Goal: Task Accomplishment & Management: Use online tool/utility

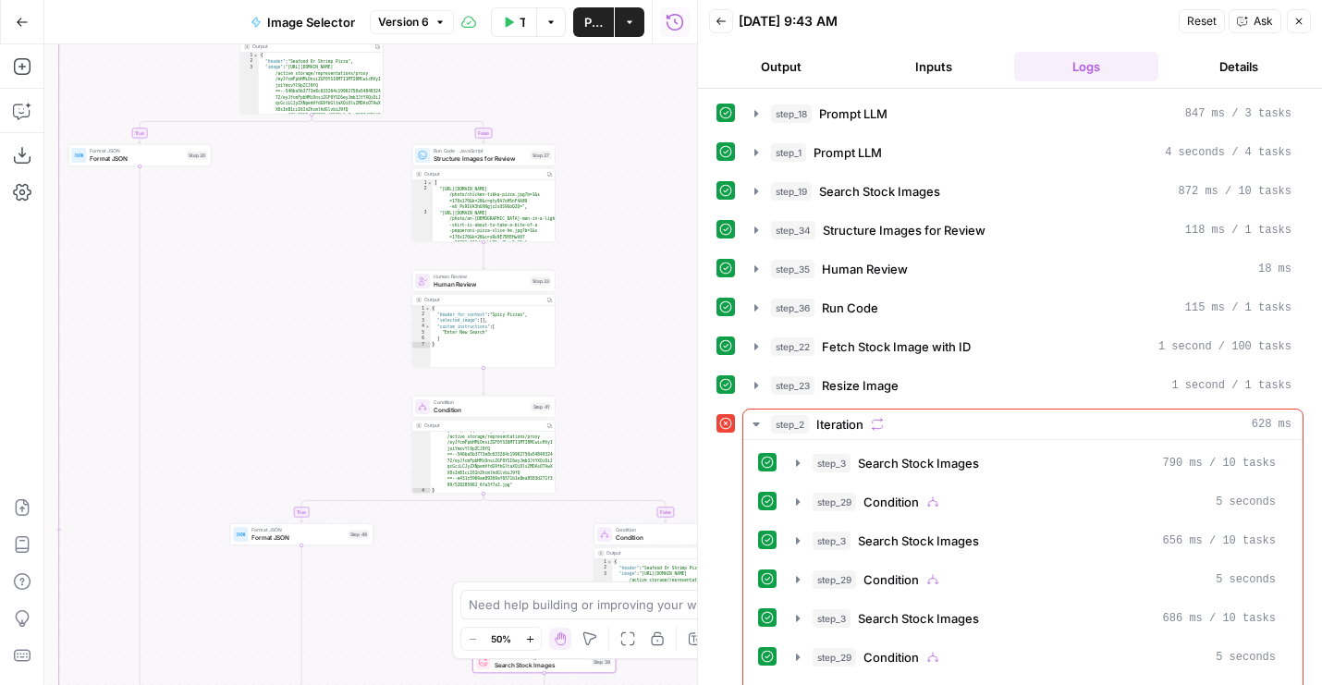
scroll to position [974, 0]
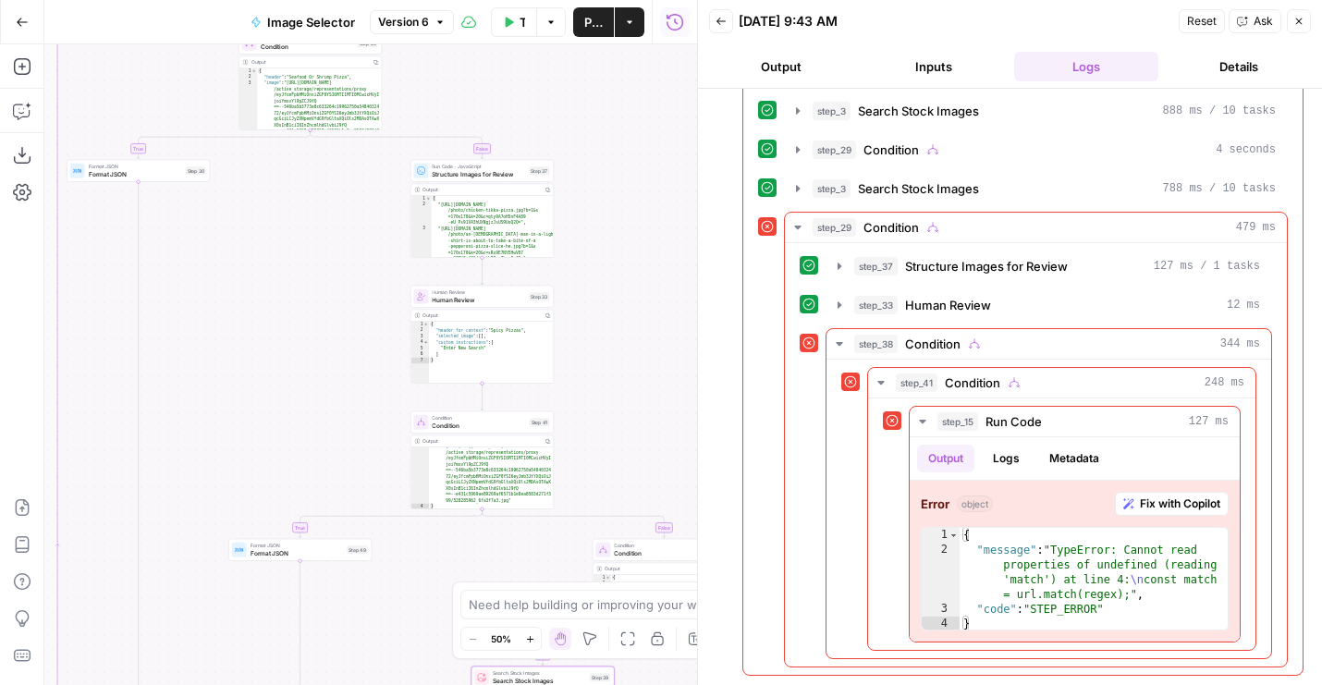
drag, startPoint x: 619, startPoint y: 169, endPoint x: 619, endPoint y: 396, distance: 226.5
click at [619, 396] on div "true false true true false false false true Workflow Set Inputs Inputs LLM · GP…" at bounding box center [370, 364] width 653 height 641
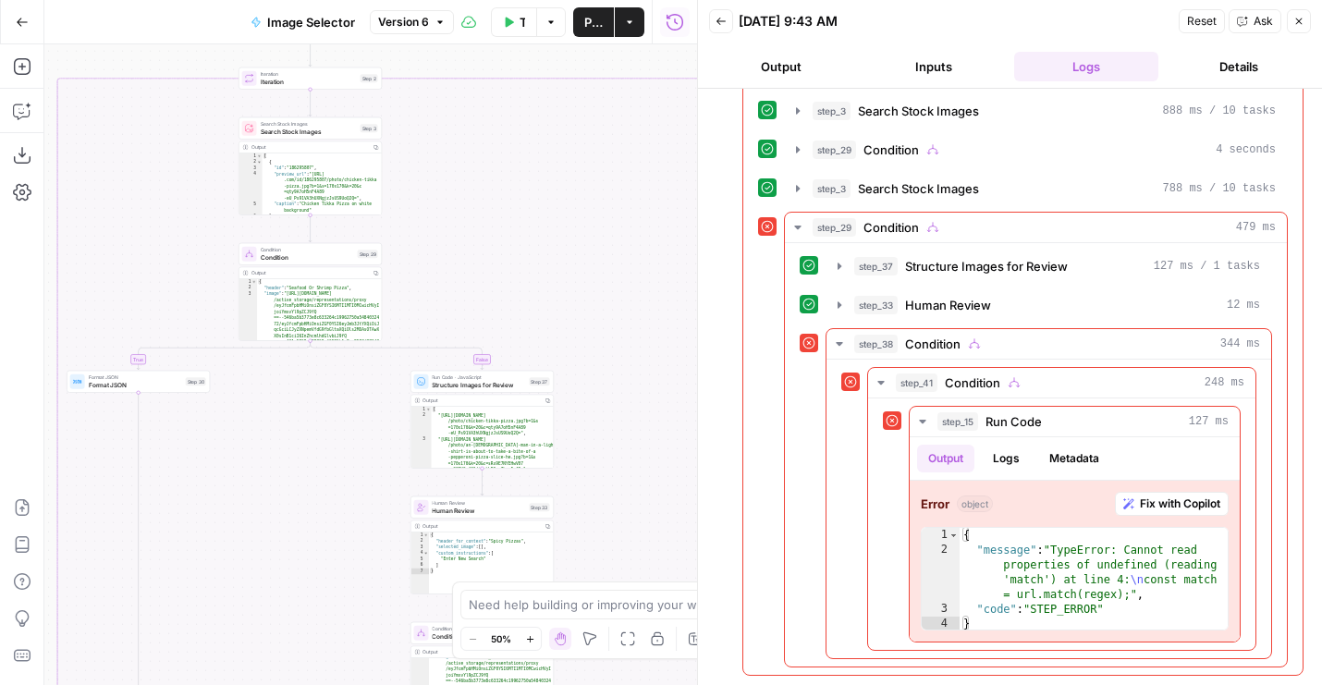
drag, startPoint x: 484, startPoint y: 243, endPoint x: 484, endPoint y: 176, distance: 67.5
click at [484, 176] on div "true false true true false false false true Workflow Set Inputs Inputs LLM · GP…" at bounding box center [370, 364] width 653 height 641
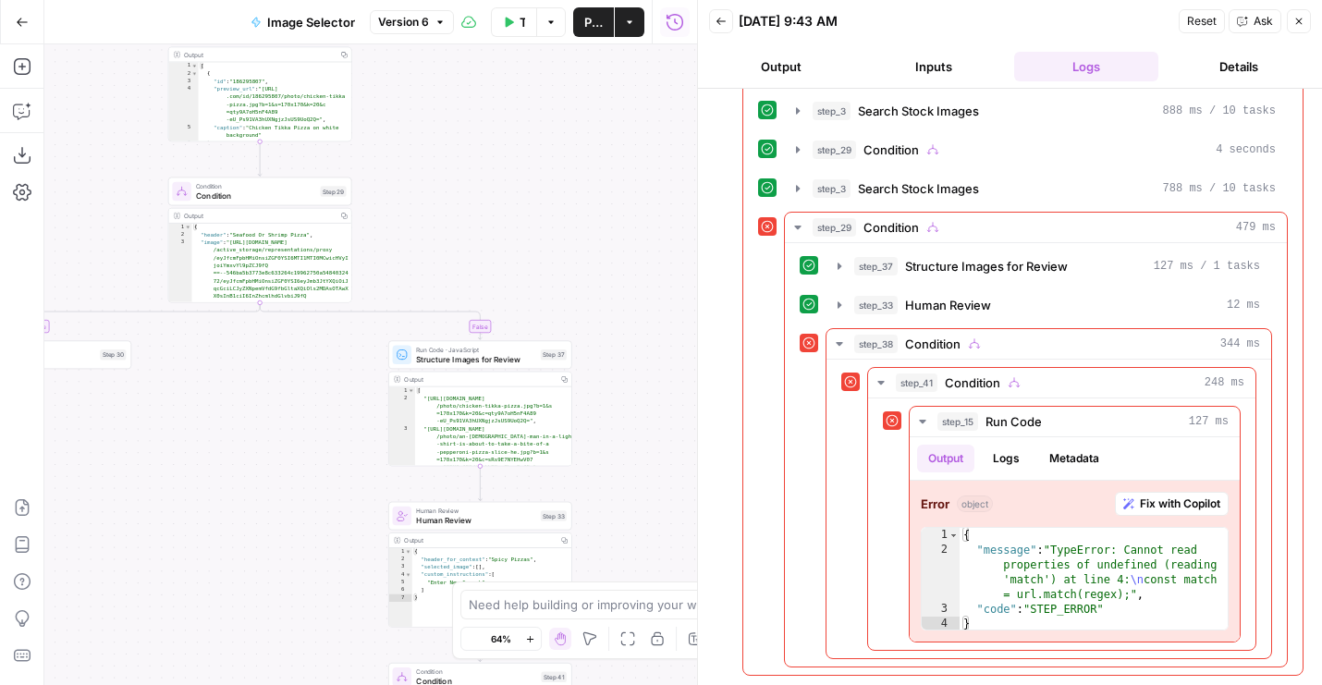
drag, startPoint x: 489, startPoint y: 169, endPoint x: 522, endPoint y: 321, distance: 155.2
click at [522, 321] on div "true false true true false false false true Workflow Set Inputs Inputs LLM · GP…" at bounding box center [370, 364] width 653 height 641
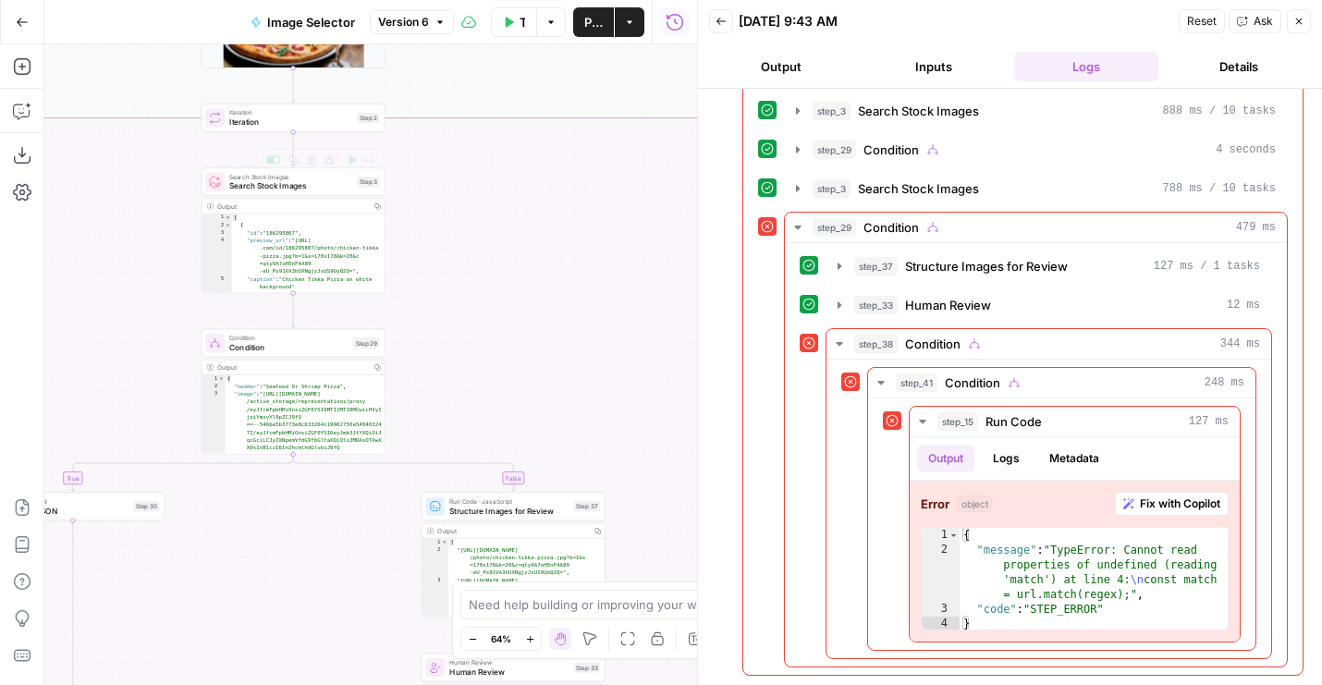
click at [359, 98] on button "Test" at bounding box center [360, 96] width 37 height 16
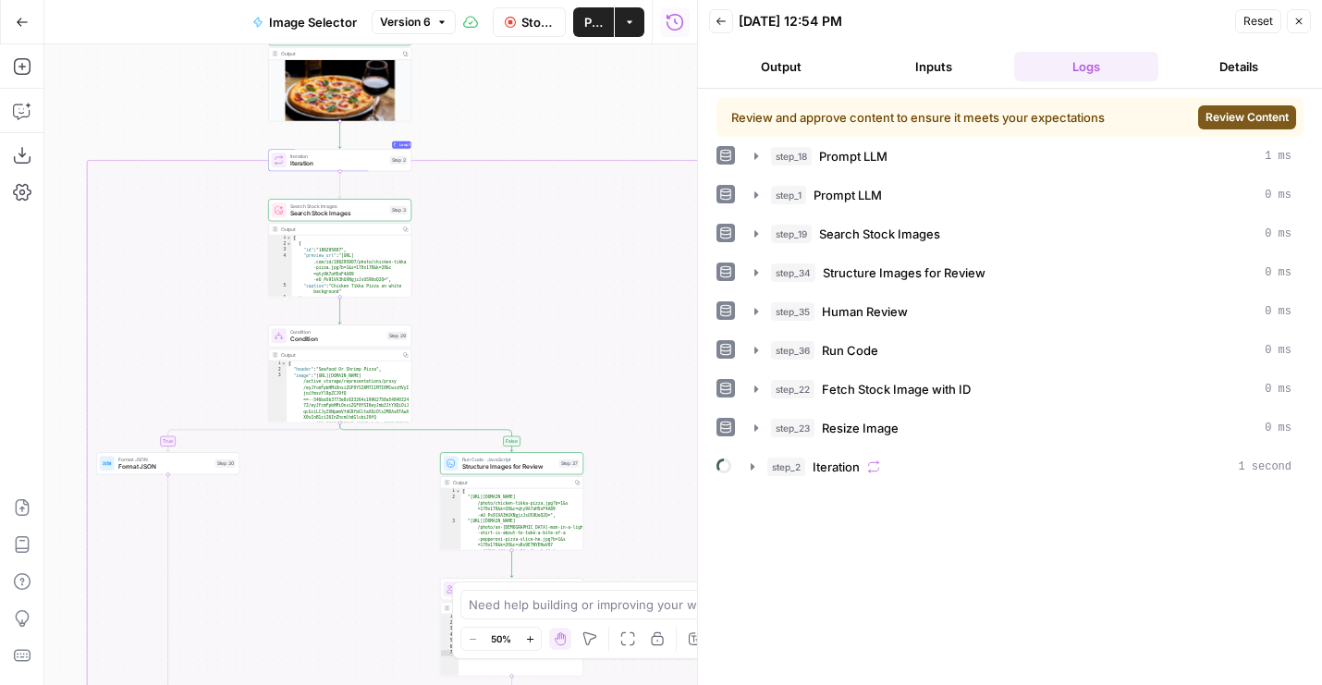
drag, startPoint x: 506, startPoint y: 311, endPoint x: 476, endPoint y: 117, distance: 195.5
click at [476, 117] on div "true false true true false false false true Workflow Set Inputs Inputs LLM · GP…" at bounding box center [370, 364] width 653 height 641
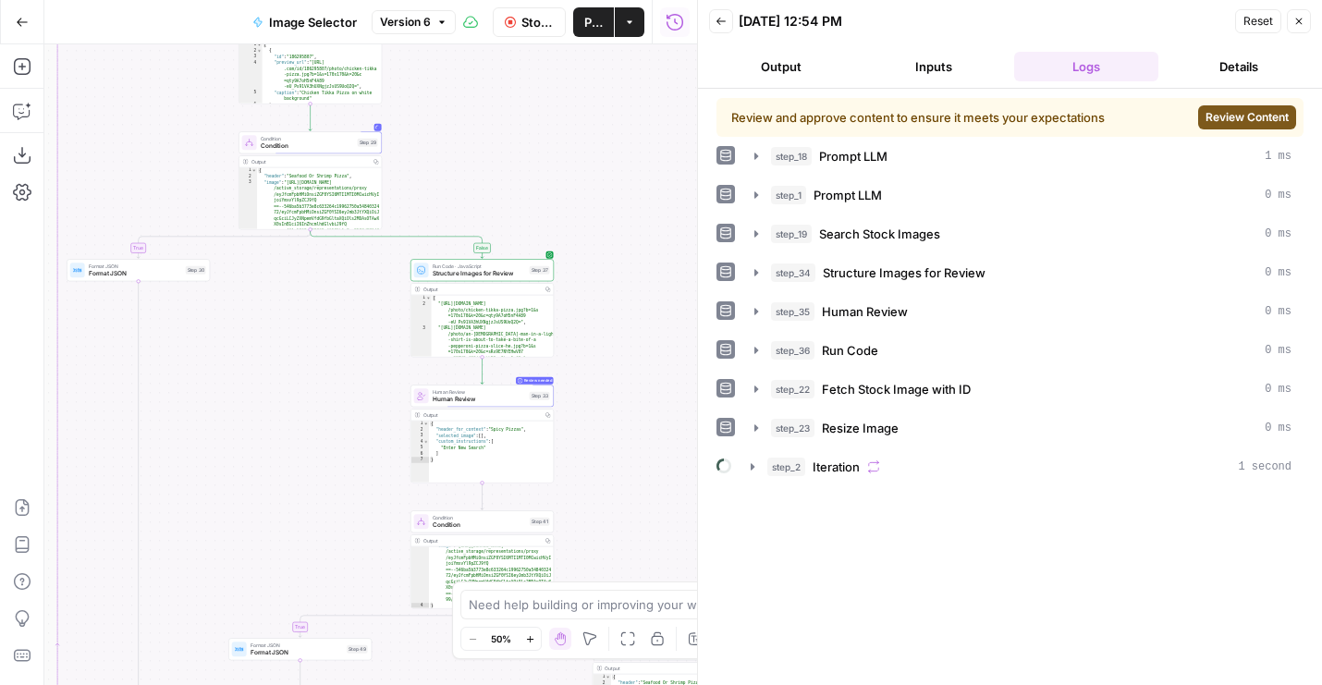
click at [1211, 121] on span "Review Content" at bounding box center [1247, 117] width 83 height 17
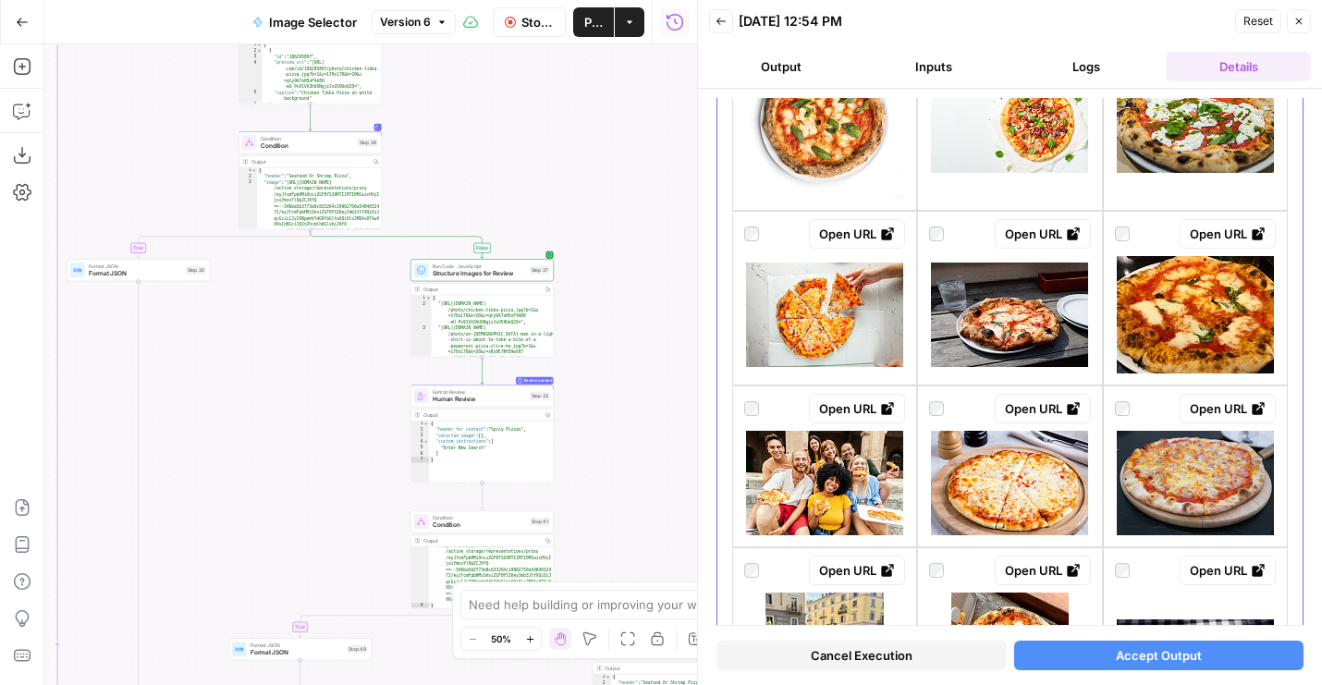
scroll to position [1851, 0]
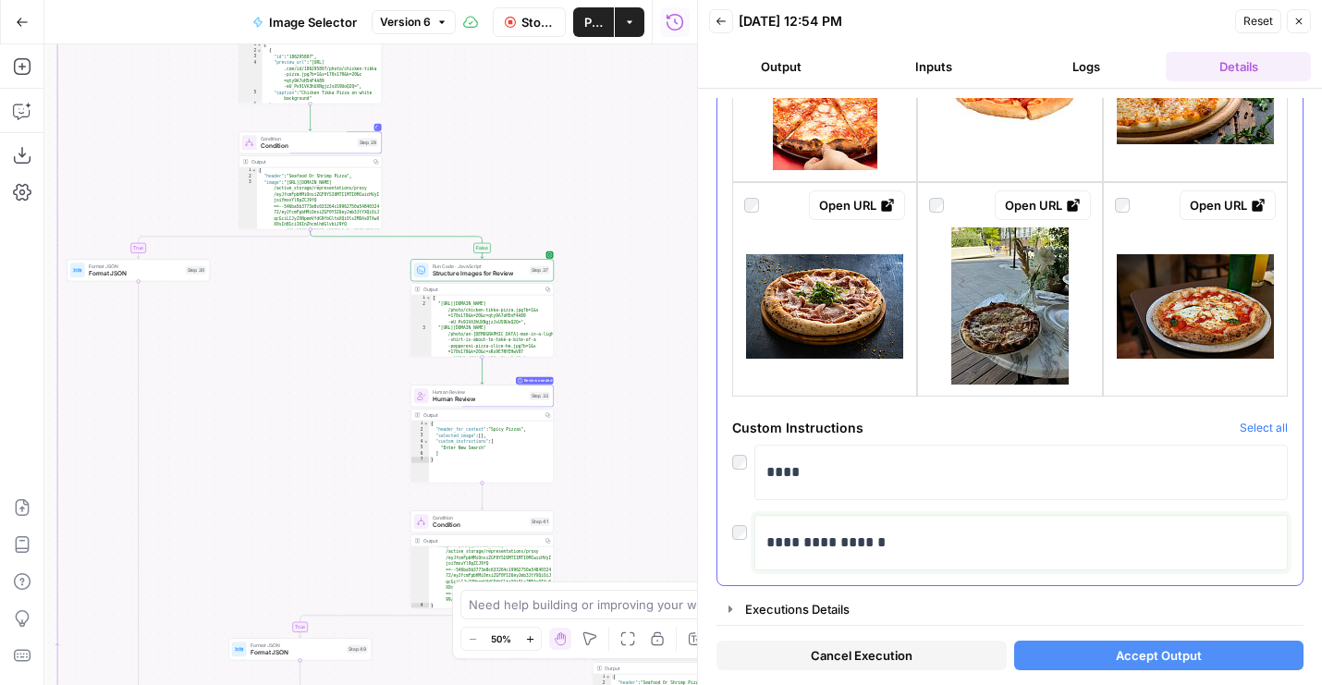
click at [846, 539] on p "**********" at bounding box center [1020, 543] width 509 height 24
drag, startPoint x: 950, startPoint y: 539, endPoint x: 571, endPoint y: 515, distance: 379.8
click at [574, 515] on body "Wine New Home Browse Your Data Usage Flightpath Settings Recent Grids Article W…" at bounding box center [661, 342] width 1322 height 685
click at [1090, 659] on button "Accept Output" at bounding box center [1159, 656] width 290 height 30
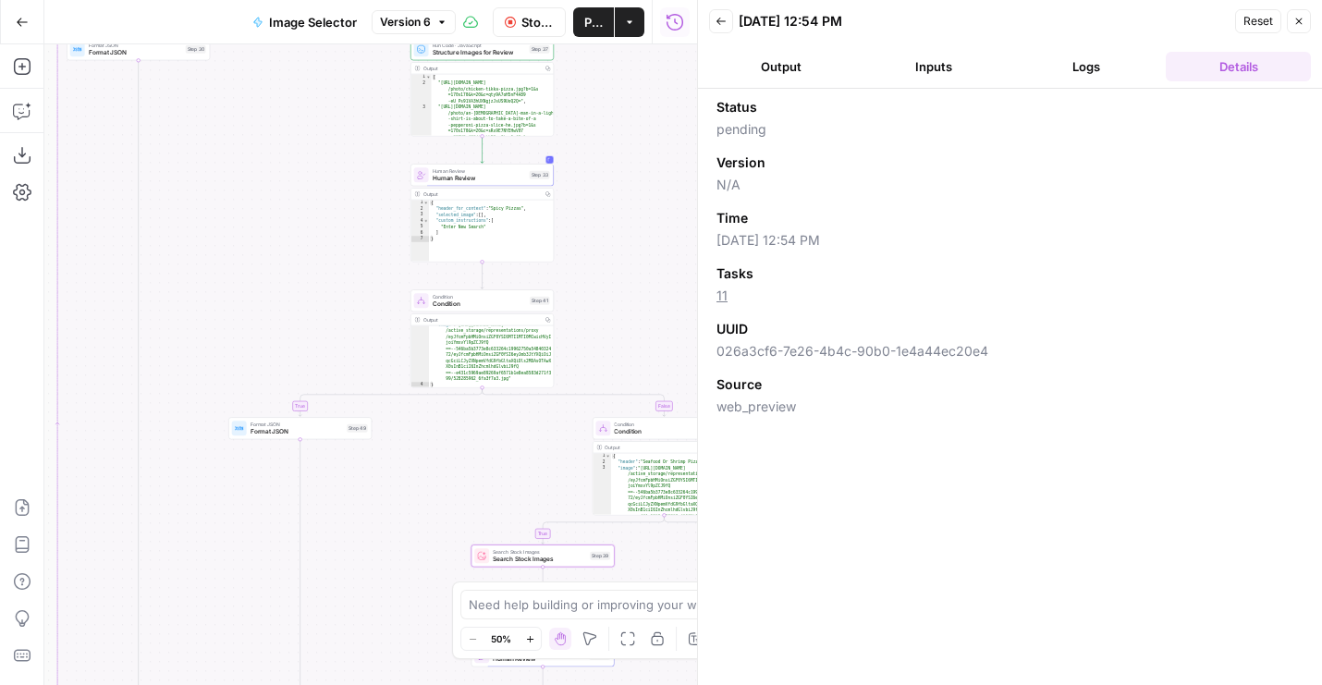
drag, startPoint x: 288, startPoint y: 422, endPoint x: 288, endPoint y: 190, distance: 231.1
click at [288, 190] on div "true false true true false false false true Workflow Set Inputs Inputs LLM · GP…" at bounding box center [370, 364] width 653 height 641
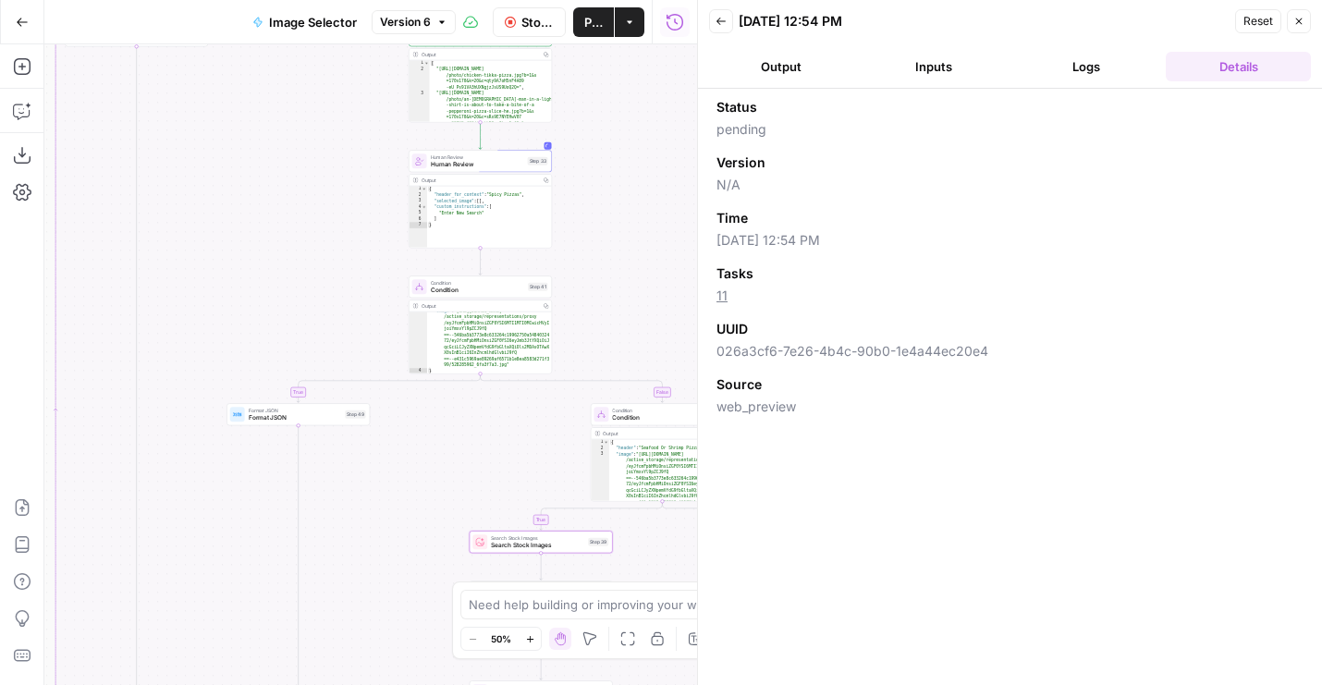
drag, startPoint x: 422, startPoint y: 493, endPoint x: 272, endPoint y: 291, distance: 251.1
click at [272, 291] on div "true false true true false false false true Workflow Set Inputs Inputs LLM · GP…" at bounding box center [370, 364] width 653 height 641
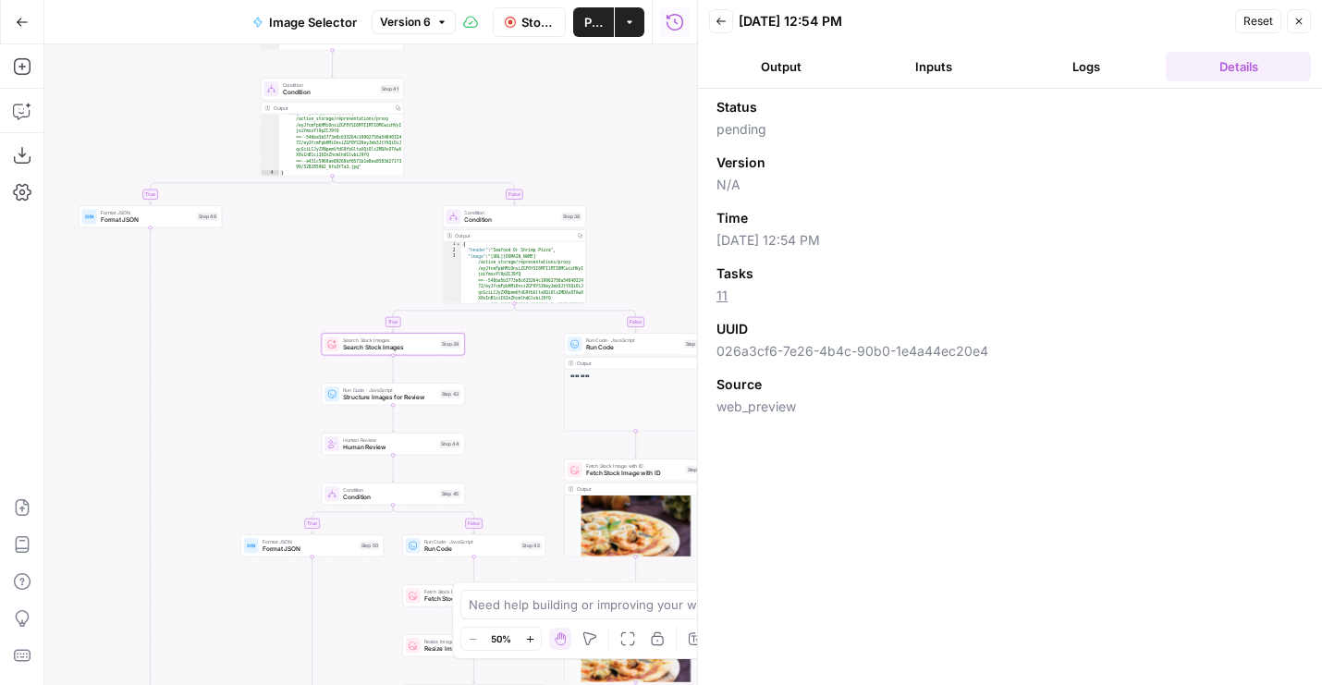
drag, startPoint x: 613, startPoint y: 210, endPoint x: 527, endPoint y: 84, distance: 152.3
click at [527, 84] on div "true false true true false false false true Workflow Set Inputs Inputs LLM · GP…" at bounding box center [370, 364] width 653 height 641
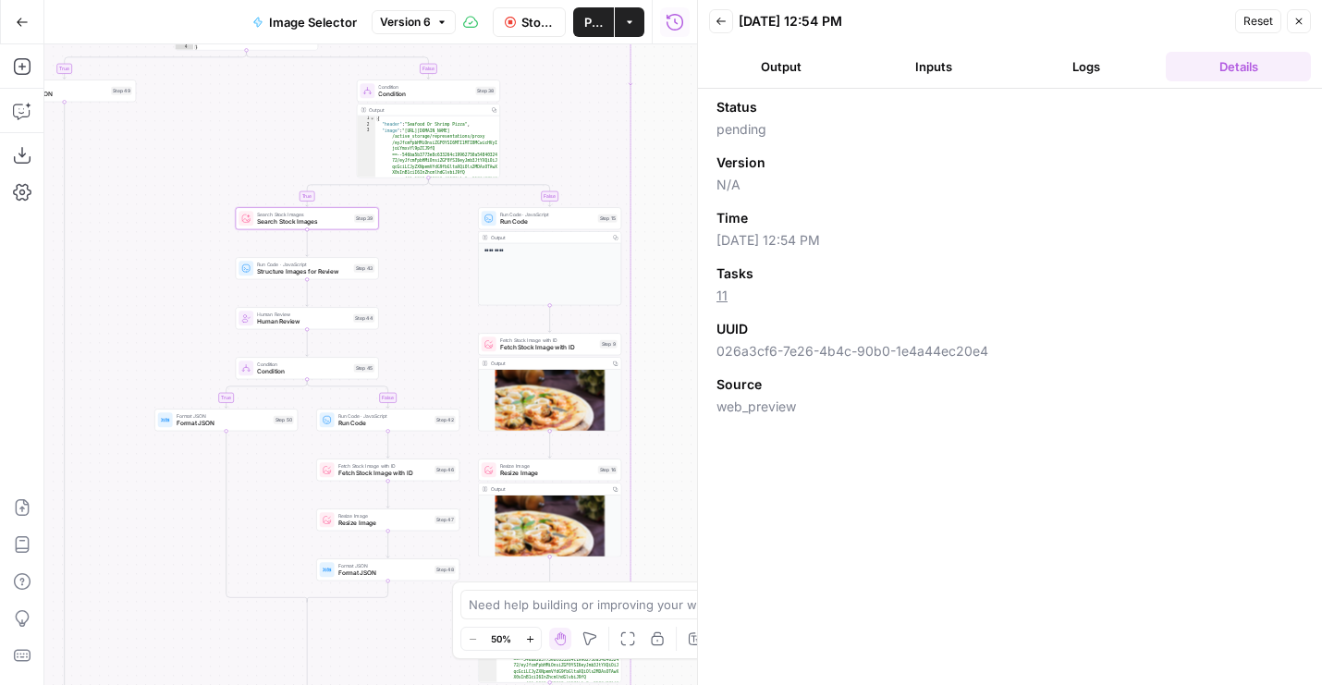
click at [781, 57] on button "Output" at bounding box center [781, 67] width 145 height 30
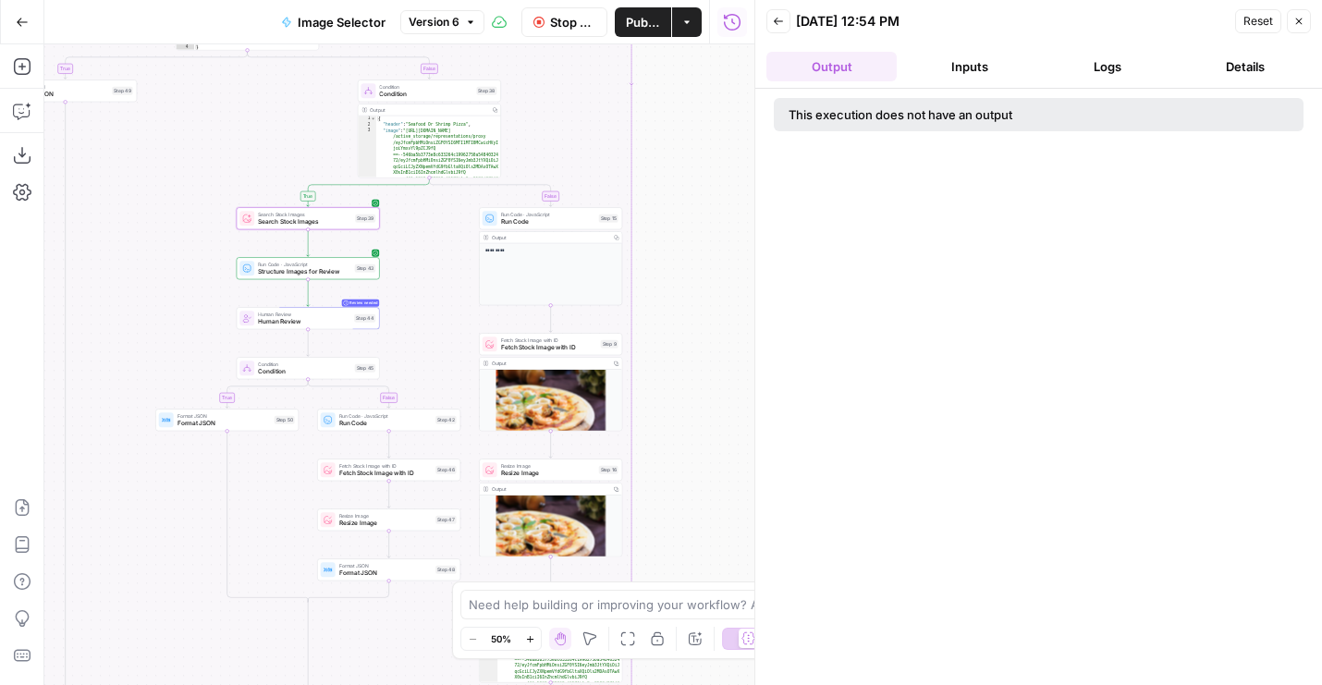
drag, startPoint x: 696, startPoint y: 120, endPoint x: 764, endPoint y: 152, distance: 74.5
click at [764, 152] on body "Wine New Home Browse Your Data Usage Flightpath Settings Recent Grids Article W…" at bounding box center [661, 342] width 1322 height 685
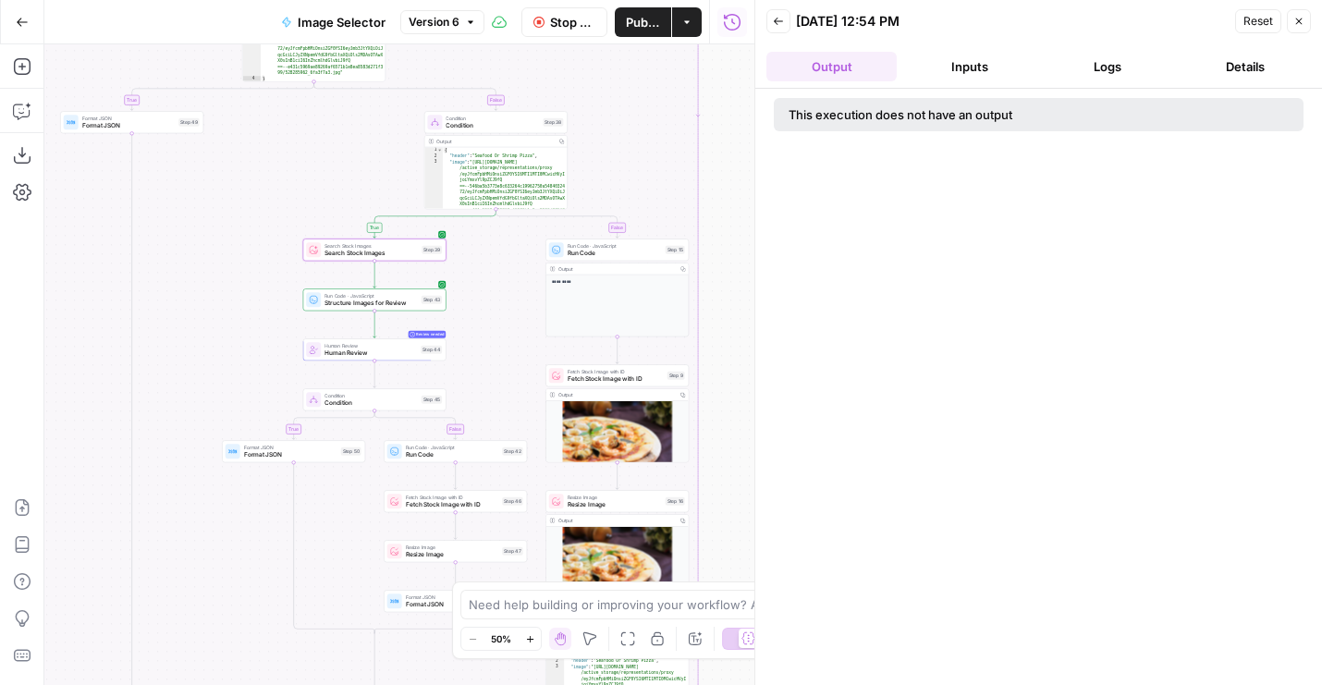
click at [970, 55] on button "Inputs" at bounding box center [969, 67] width 130 height 30
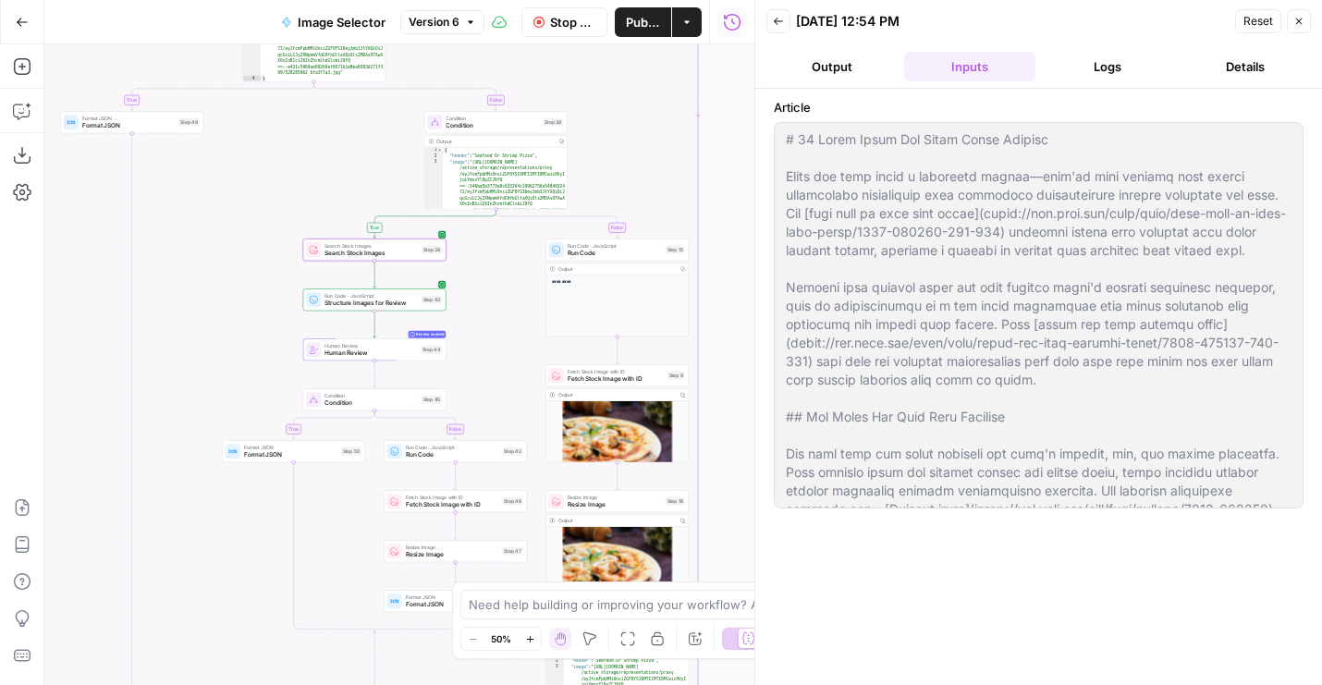
click at [789, 56] on button "Output" at bounding box center [831, 67] width 130 height 30
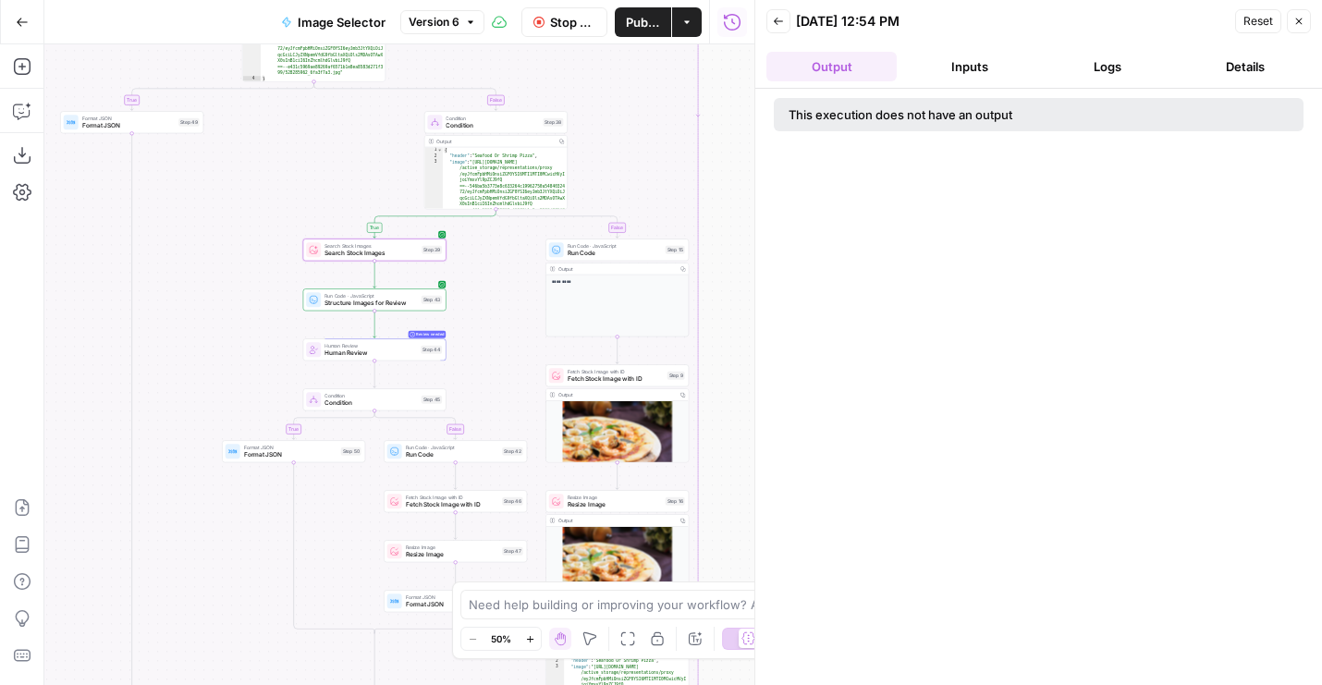
click at [771, 15] on button "Back" at bounding box center [778, 21] width 24 height 24
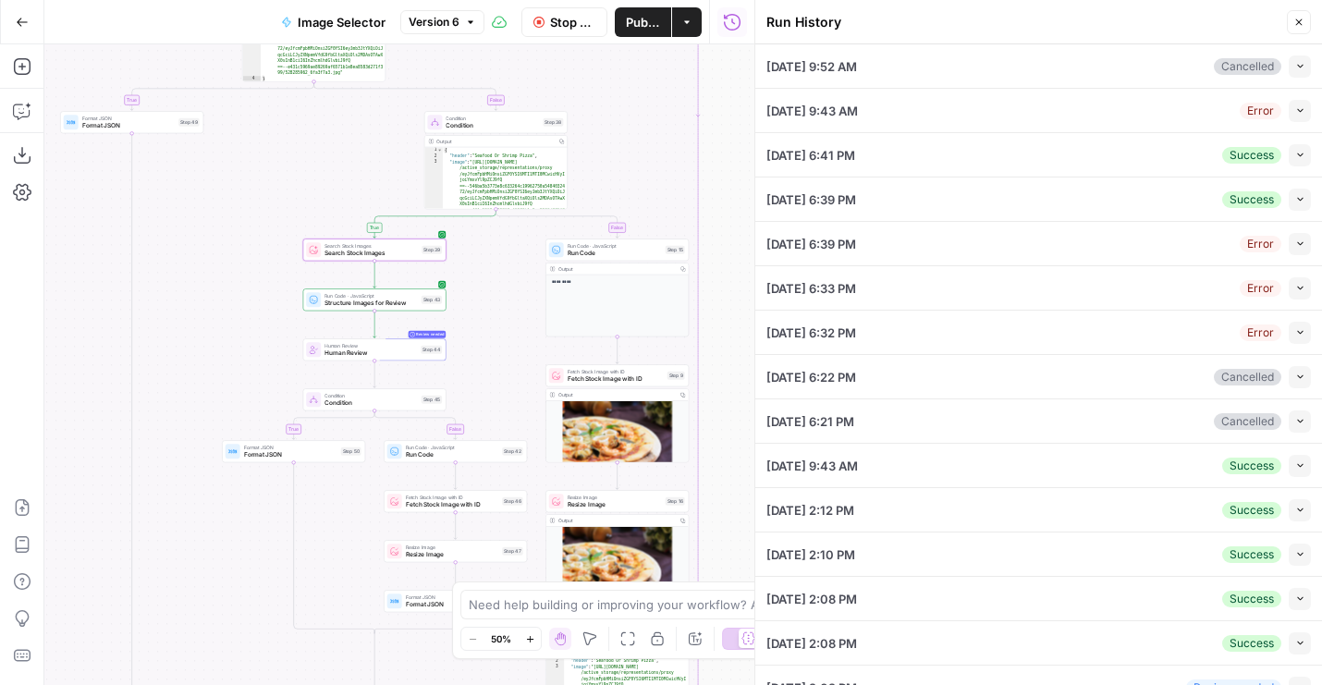
click at [721, 27] on button "Run History" at bounding box center [732, 22] width 30 height 30
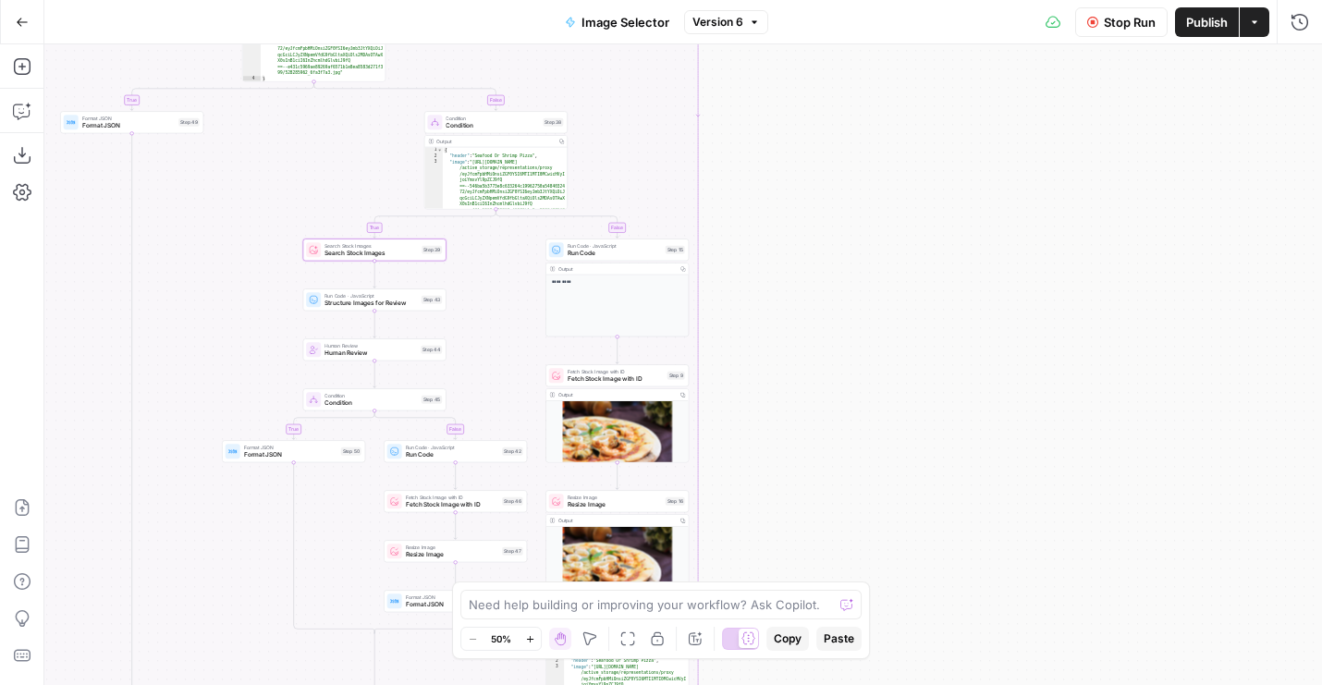
click at [1304, 32] on button "Run History" at bounding box center [1300, 22] width 30 height 30
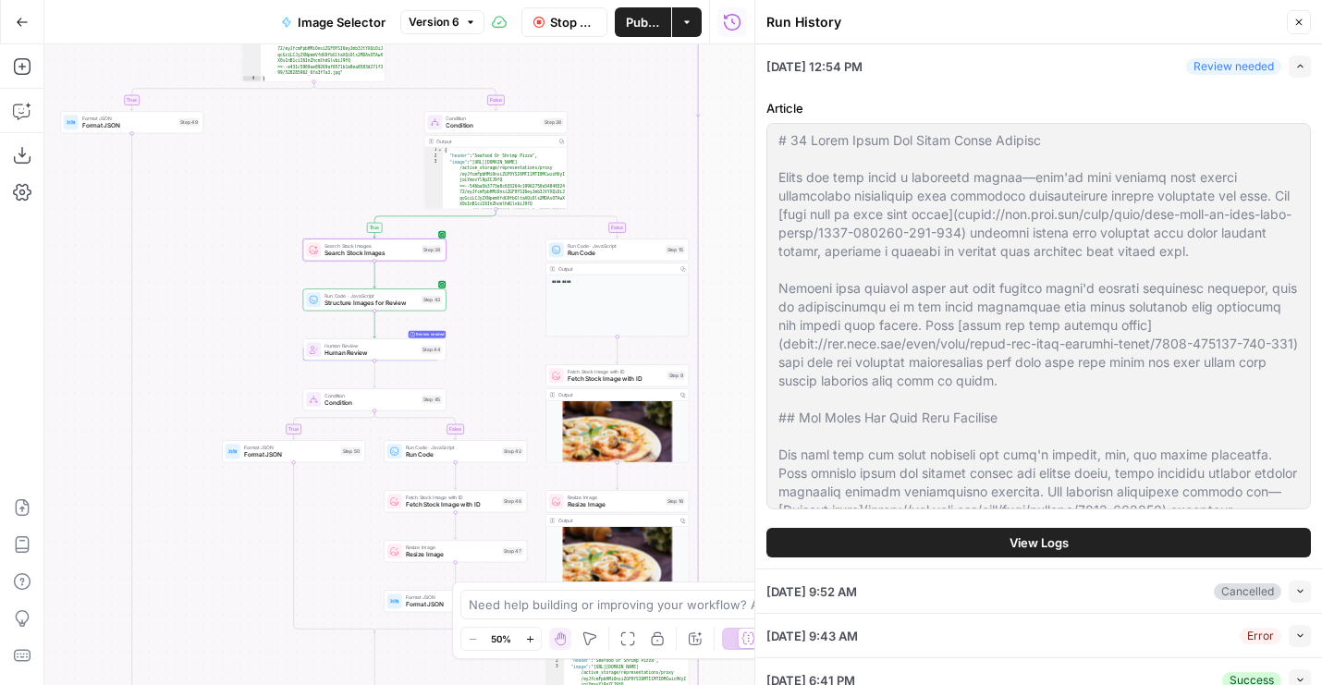
click at [989, 545] on button "View Logs" at bounding box center [1038, 543] width 545 height 30
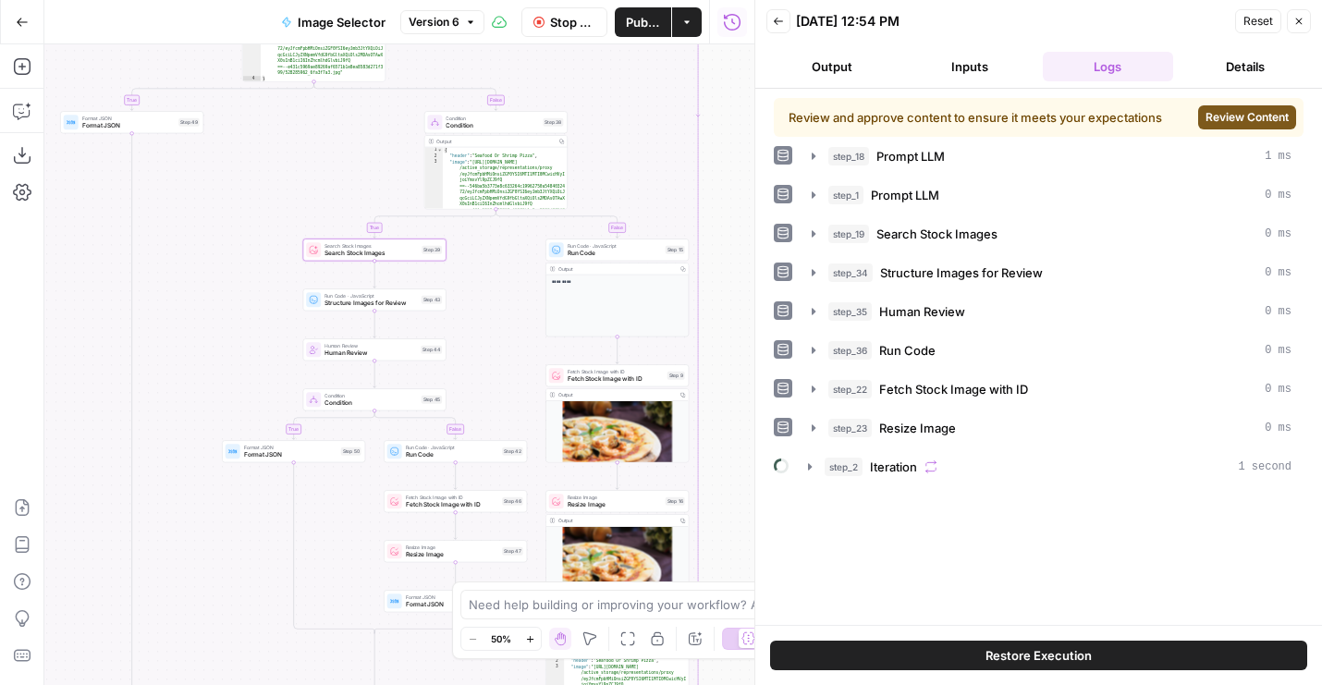
click at [1217, 120] on span "Review Content" at bounding box center [1247, 117] width 83 height 17
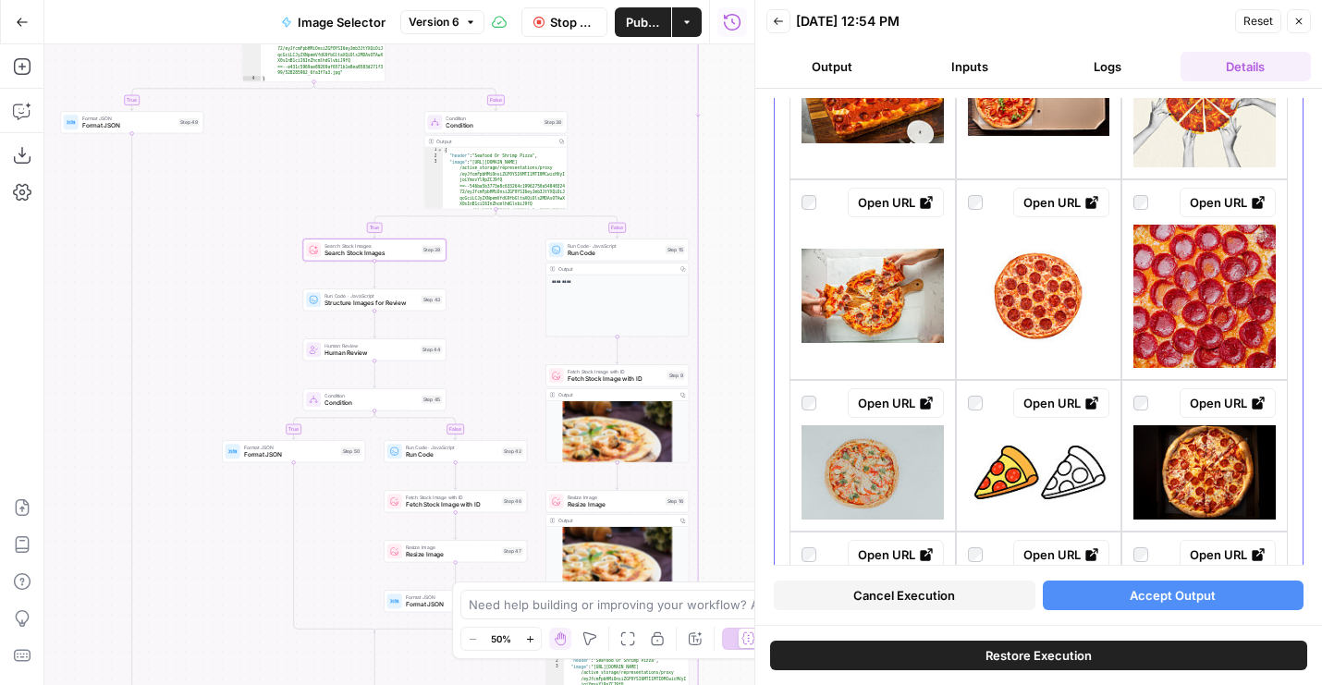
scroll to position [1761, 0]
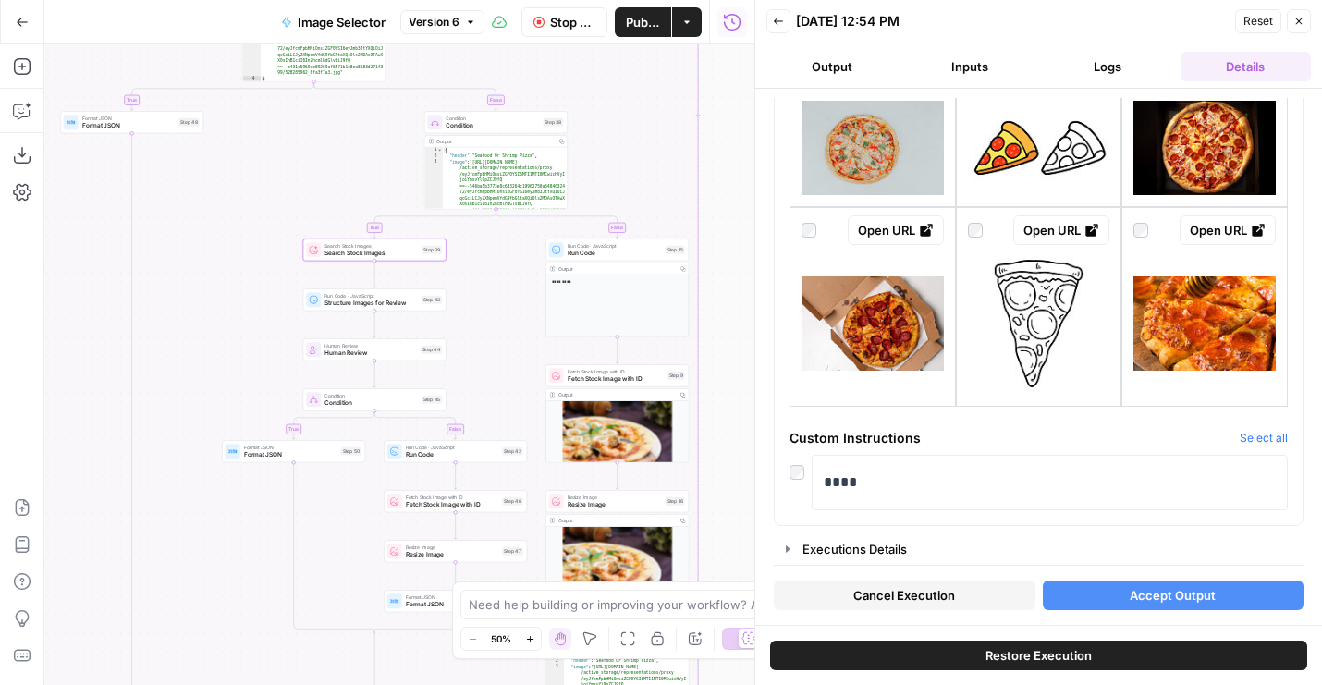
drag, startPoint x: 709, startPoint y: 342, endPoint x: 615, endPoint y: 178, distance: 188.9
click at [615, 179] on div "true false true true false false false true Workflow Set Inputs Inputs LLM · GP…" at bounding box center [399, 364] width 710 height 641
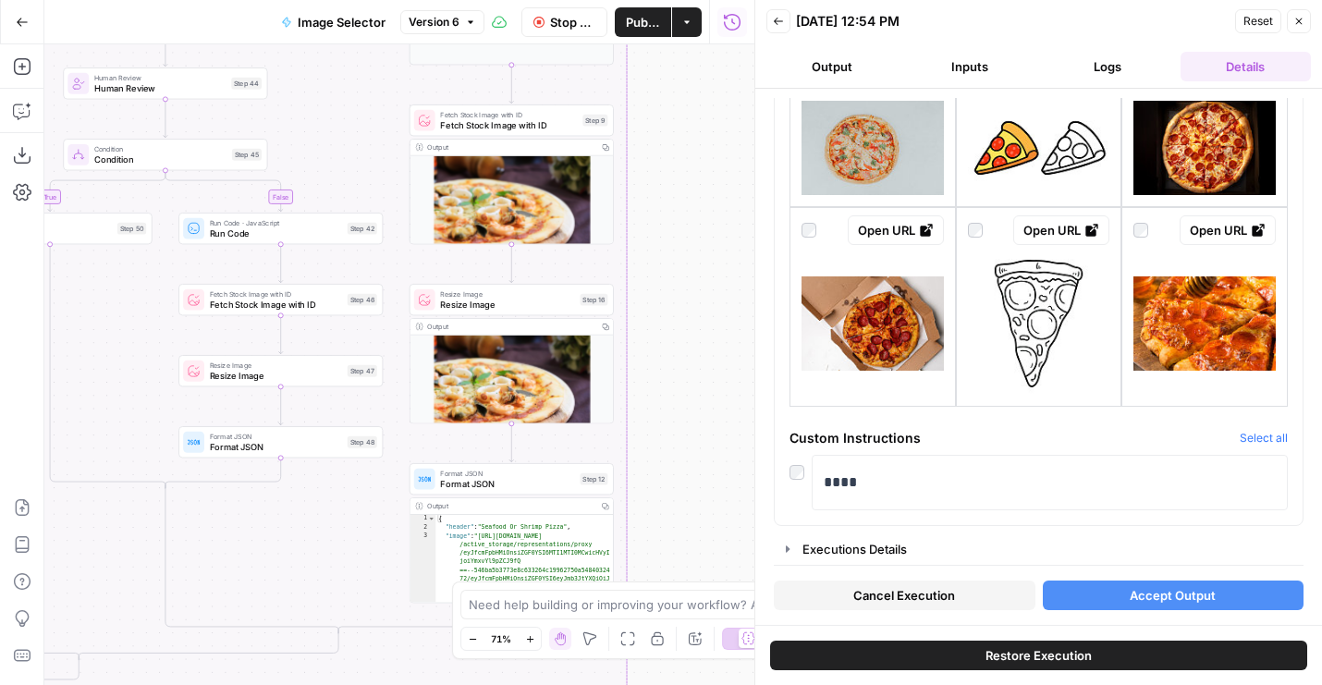
drag, startPoint x: 624, startPoint y: 203, endPoint x: 652, endPoint y: 96, distance: 110.8
click at [652, 96] on div "true false true true false false false true Workflow Set Inputs Inputs LLM · GP…" at bounding box center [399, 364] width 710 height 641
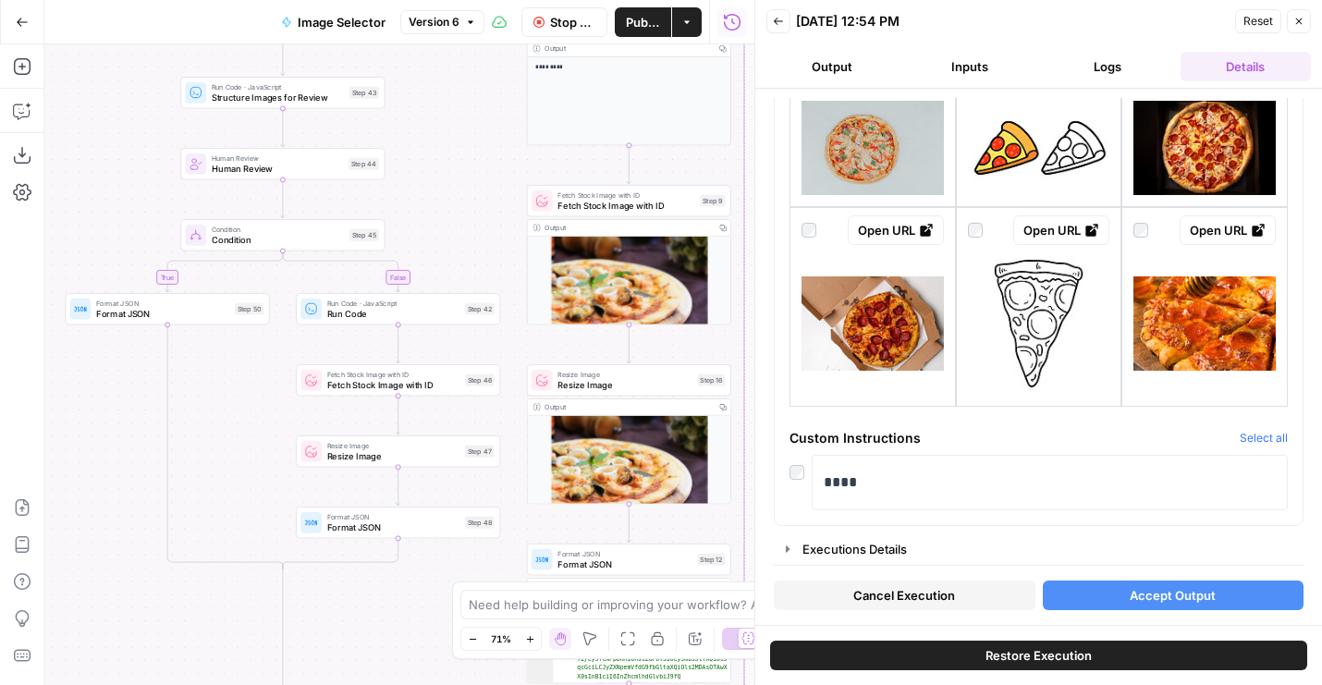
drag, startPoint x: 331, startPoint y: 508, endPoint x: 448, endPoint y: 588, distance: 142.3
click at [448, 588] on div "true false true true false false false true Workflow Set Inputs Inputs LLM · GP…" at bounding box center [399, 364] width 710 height 641
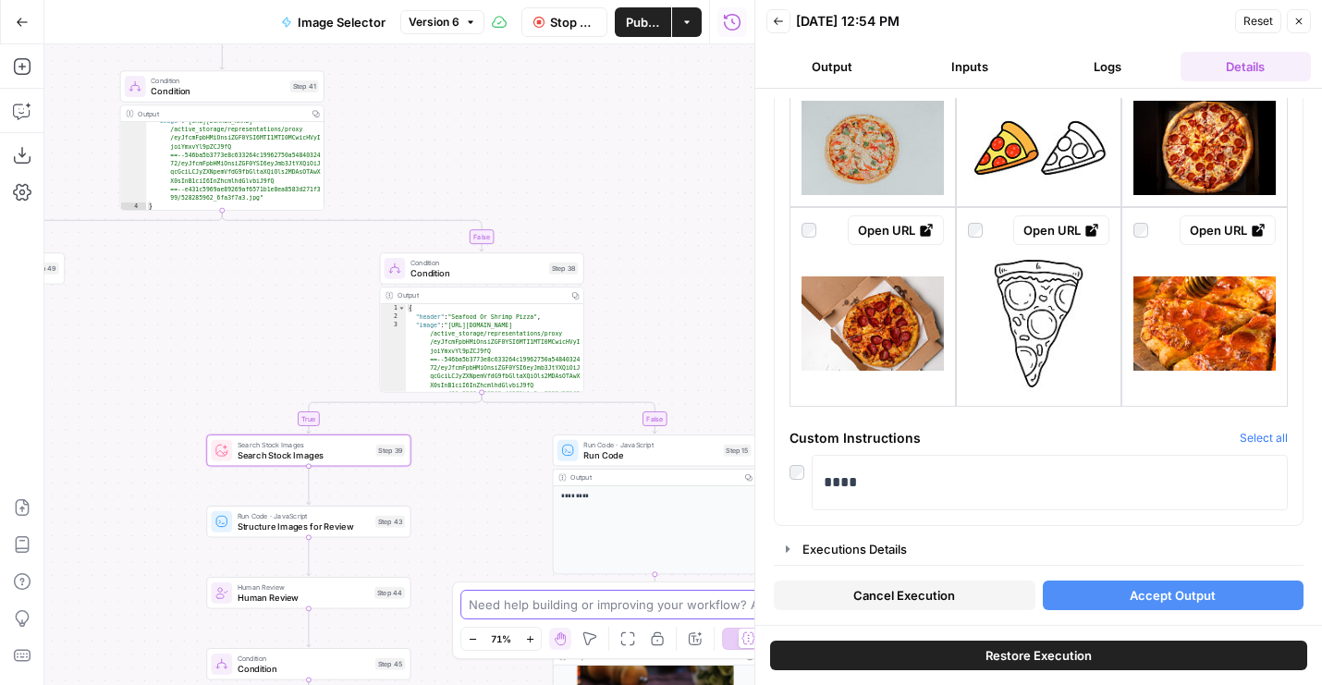
drag, startPoint x: 446, startPoint y: 190, endPoint x: 472, endPoint y: 631, distance: 441.8
click at [472, 631] on body "Wine New Home Browse Your Data Usage Flightpath Settings Recent Grids Article W…" at bounding box center [661, 342] width 1322 height 685
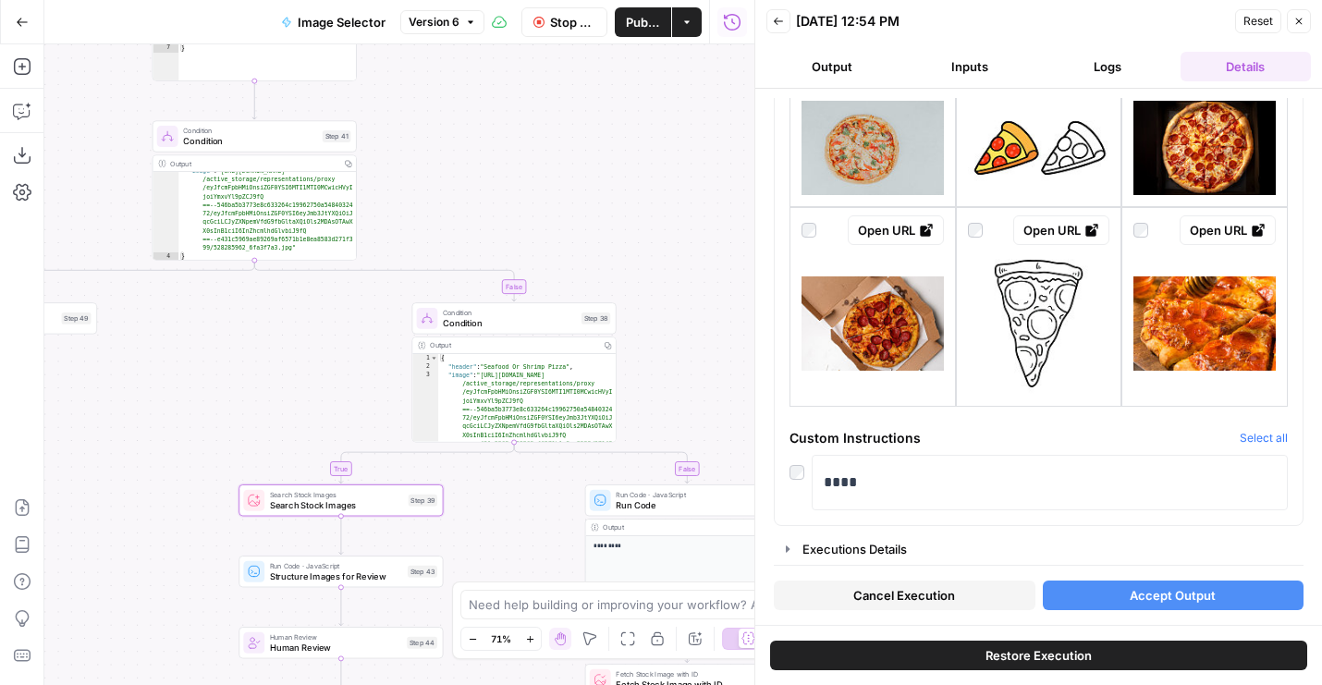
drag, startPoint x: 478, startPoint y: 193, endPoint x: 556, endPoint y: 290, distance: 124.3
click at [556, 290] on div "true false true true false false false true Workflow Set Inputs Inputs LLM · GP…" at bounding box center [399, 364] width 710 height 641
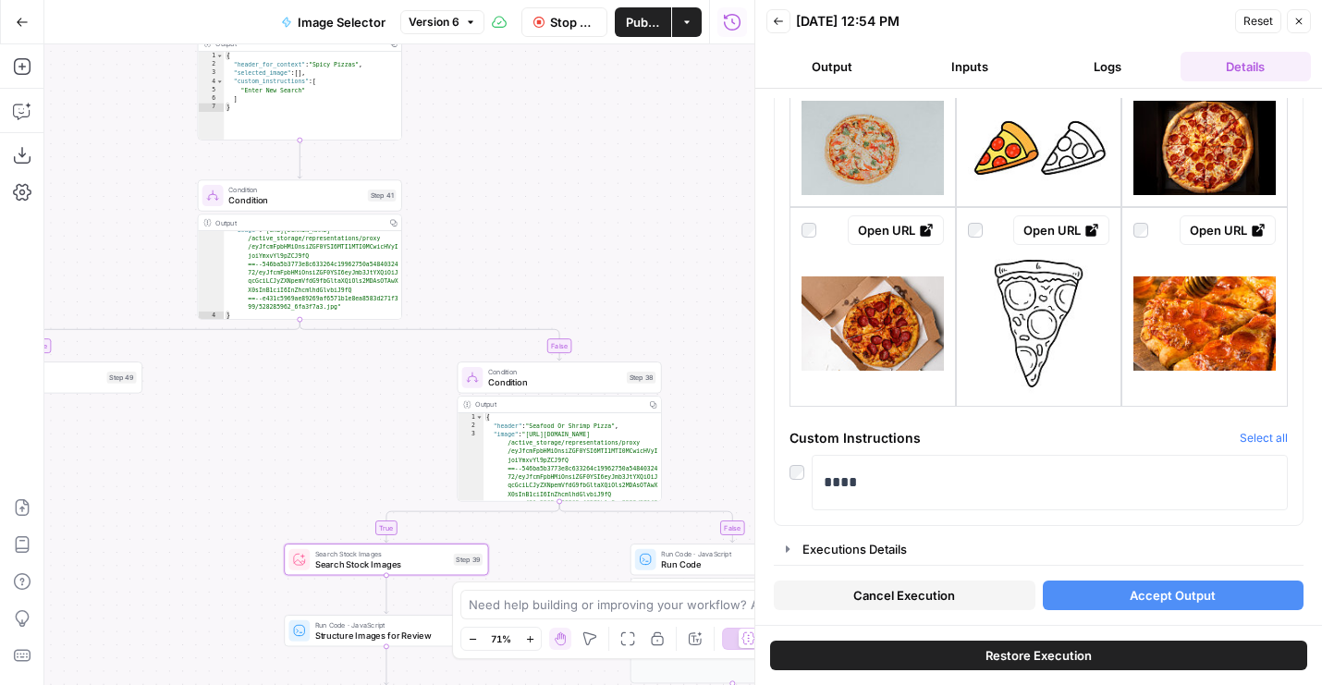
click at [640, 20] on span "Publish" at bounding box center [643, 22] width 34 height 18
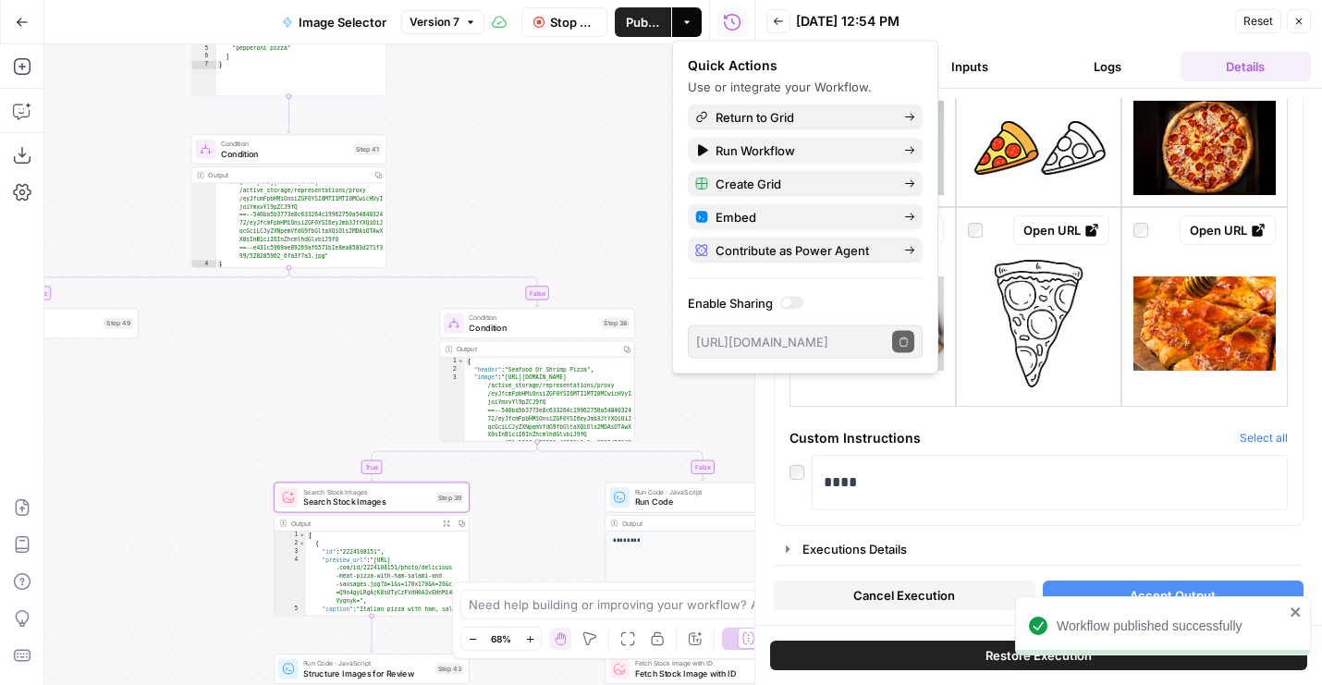
click at [300, 430] on div "true false true true false false false true Workflow Set Inputs Inputs LLM · GP…" at bounding box center [399, 364] width 710 height 641
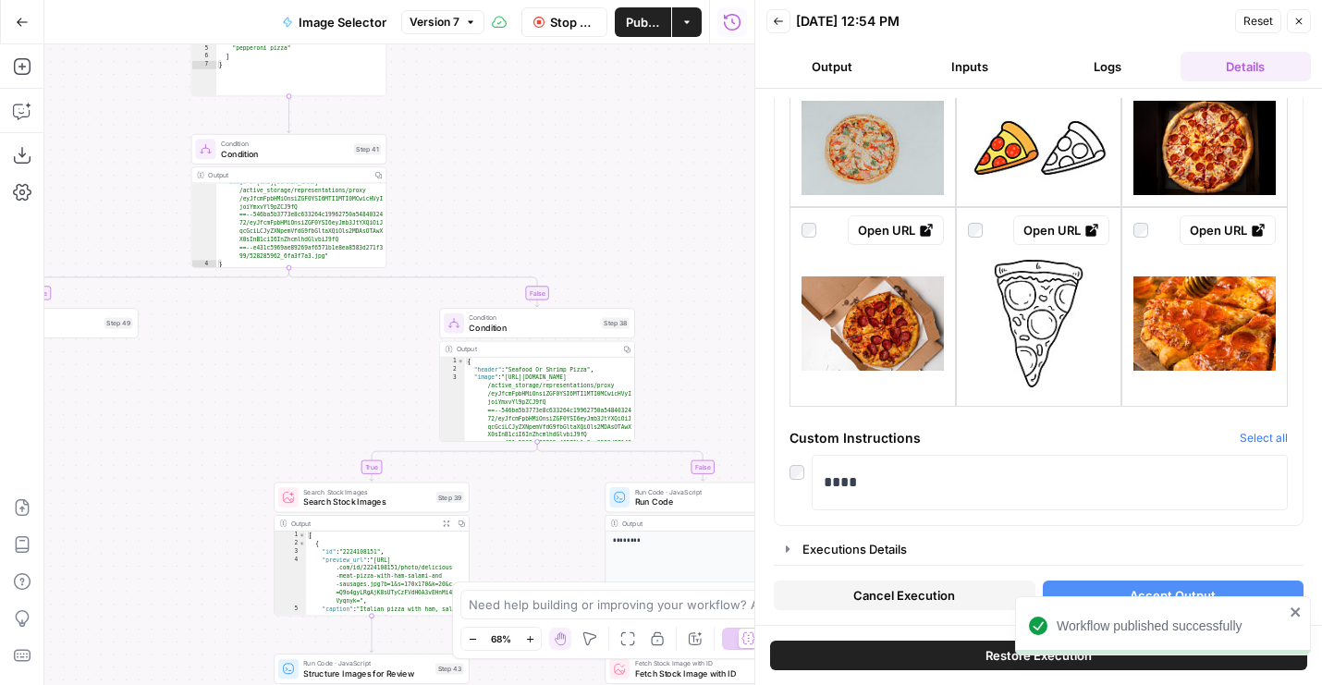
click at [517, 329] on span "Condition" at bounding box center [533, 328] width 128 height 13
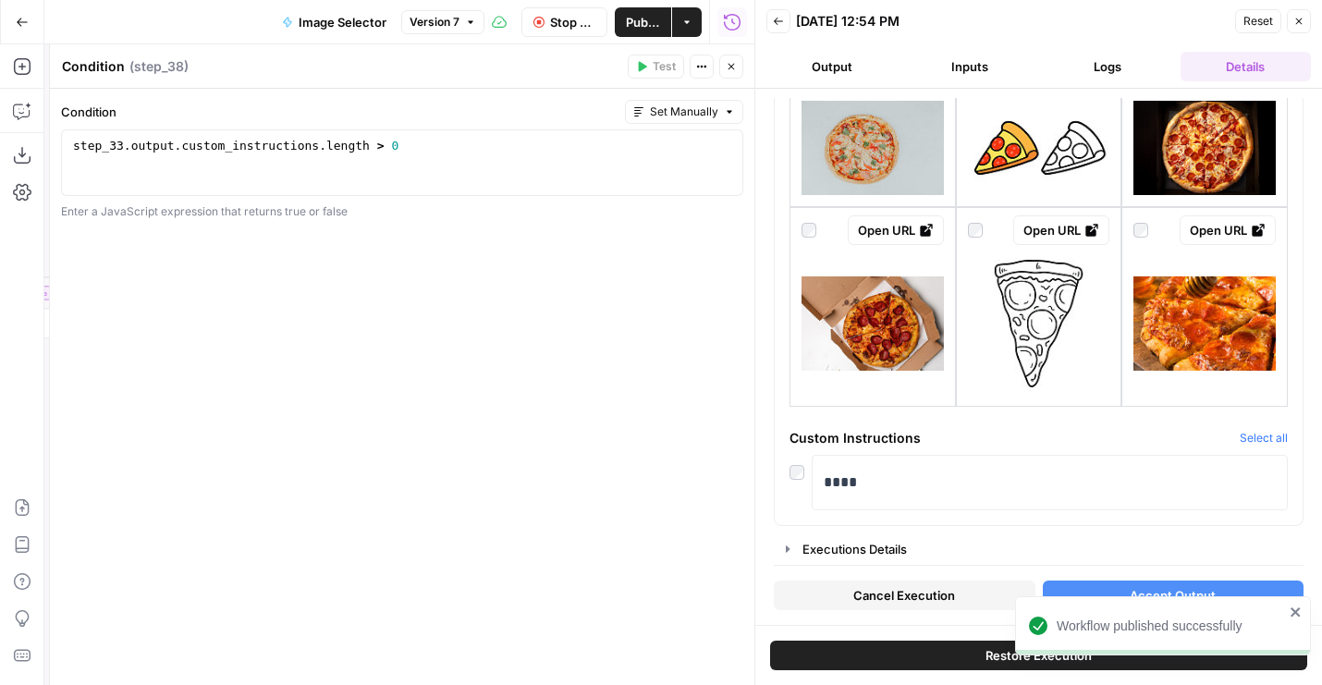
click at [726, 73] on button "Close" at bounding box center [731, 67] width 24 height 24
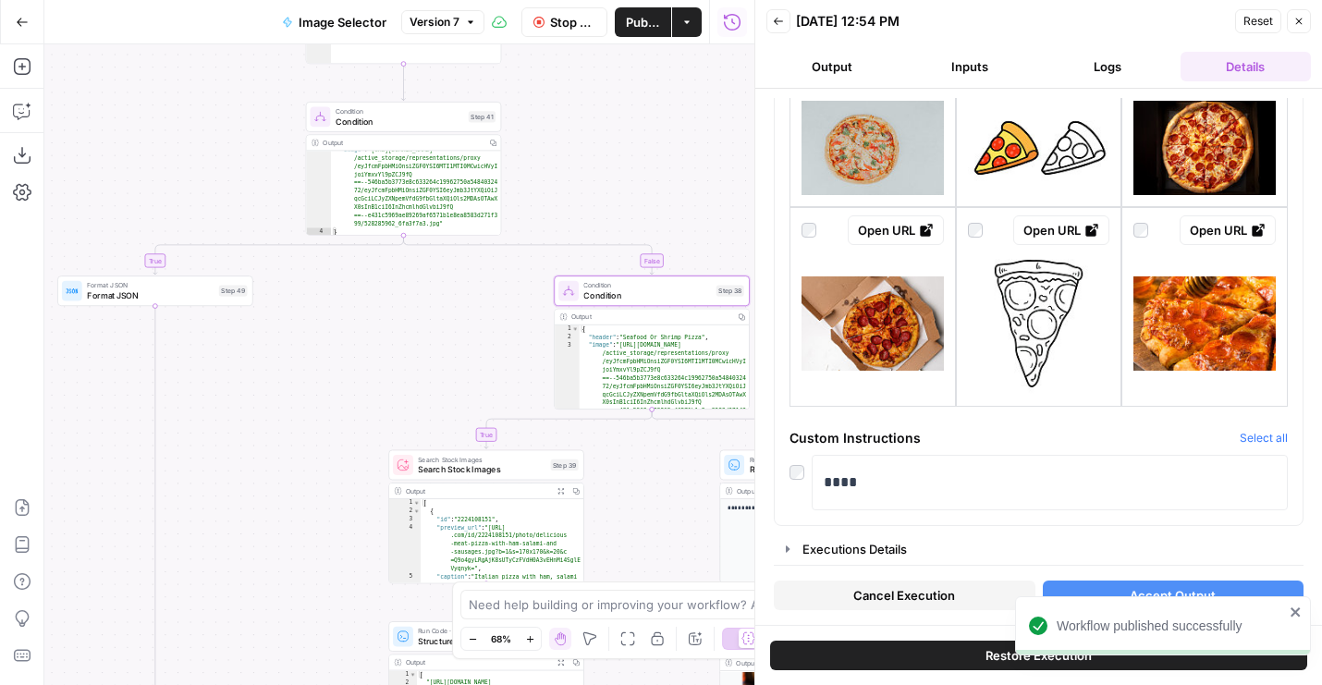
drag, startPoint x: 606, startPoint y: 239, endPoint x: 721, endPoint y: 207, distance: 119.1
click at [721, 207] on div "true false true true false false false true Workflow Set Inputs Inputs LLM · GP…" at bounding box center [399, 364] width 710 height 641
click at [429, 117] on span "Condition" at bounding box center [400, 121] width 128 height 13
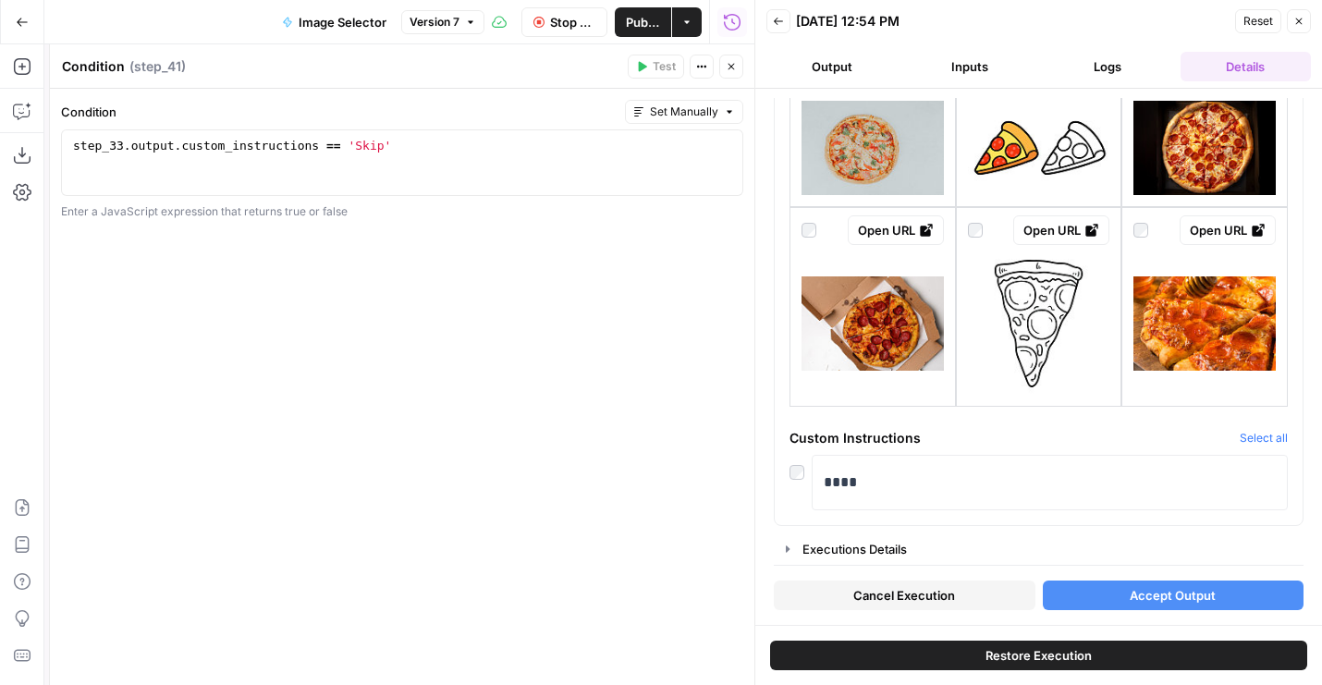
click at [721, 73] on button "Close" at bounding box center [731, 67] width 24 height 24
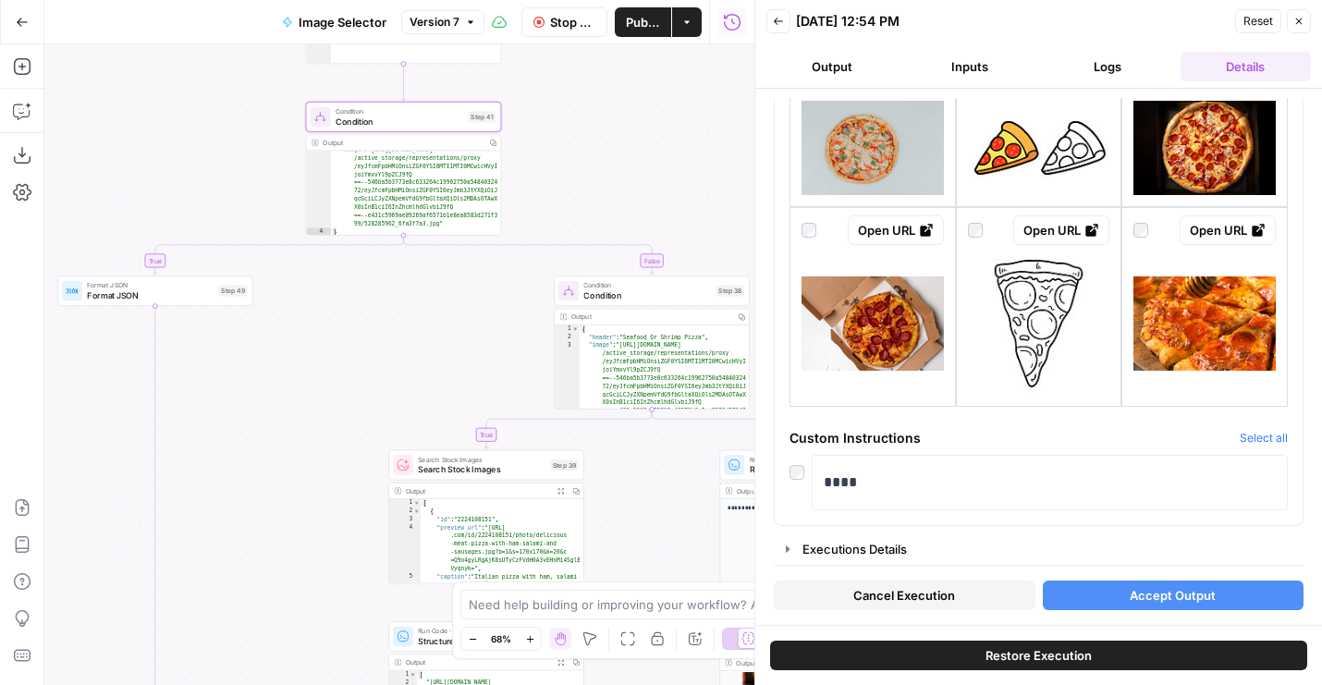
drag, startPoint x: 604, startPoint y: 184, endPoint x: 392, endPoint y: 62, distance: 244.4
click at [395, 63] on div "true false true true false false false true Workflow Set Inputs Inputs LLM · GP…" at bounding box center [399, 364] width 710 height 641
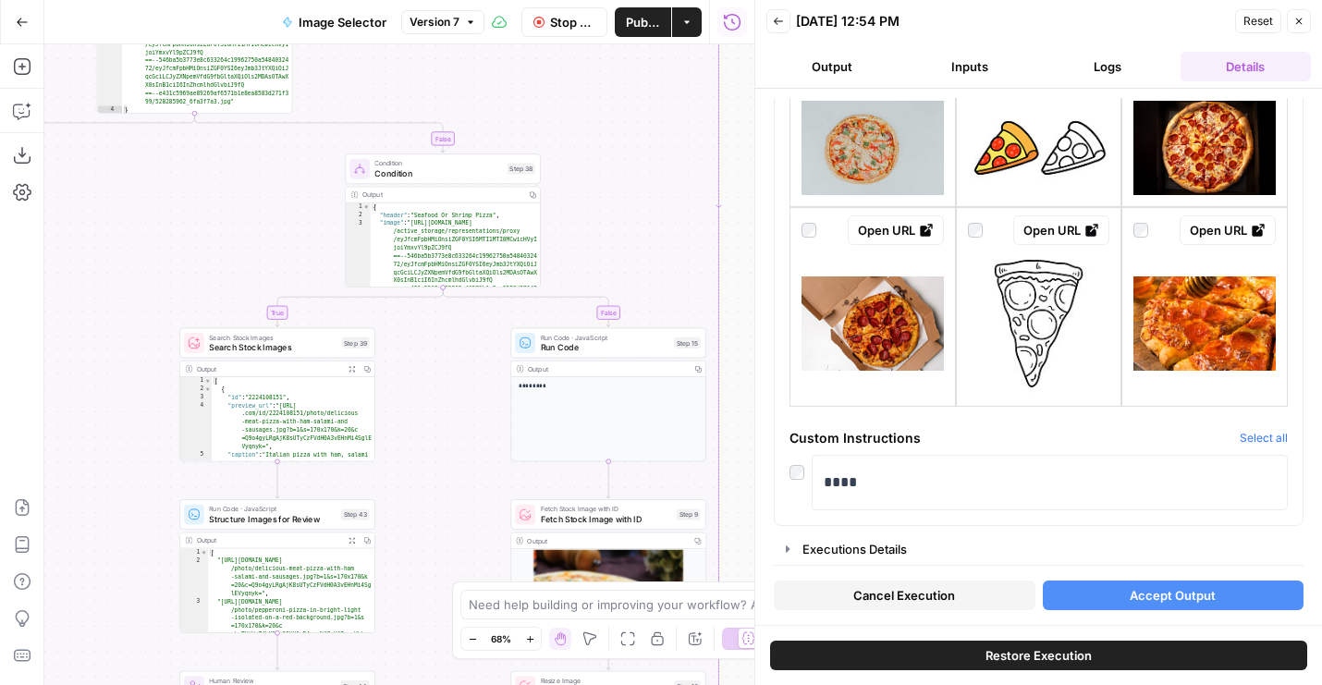
click at [545, 349] on span "Run Code" at bounding box center [605, 347] width 129 height 13
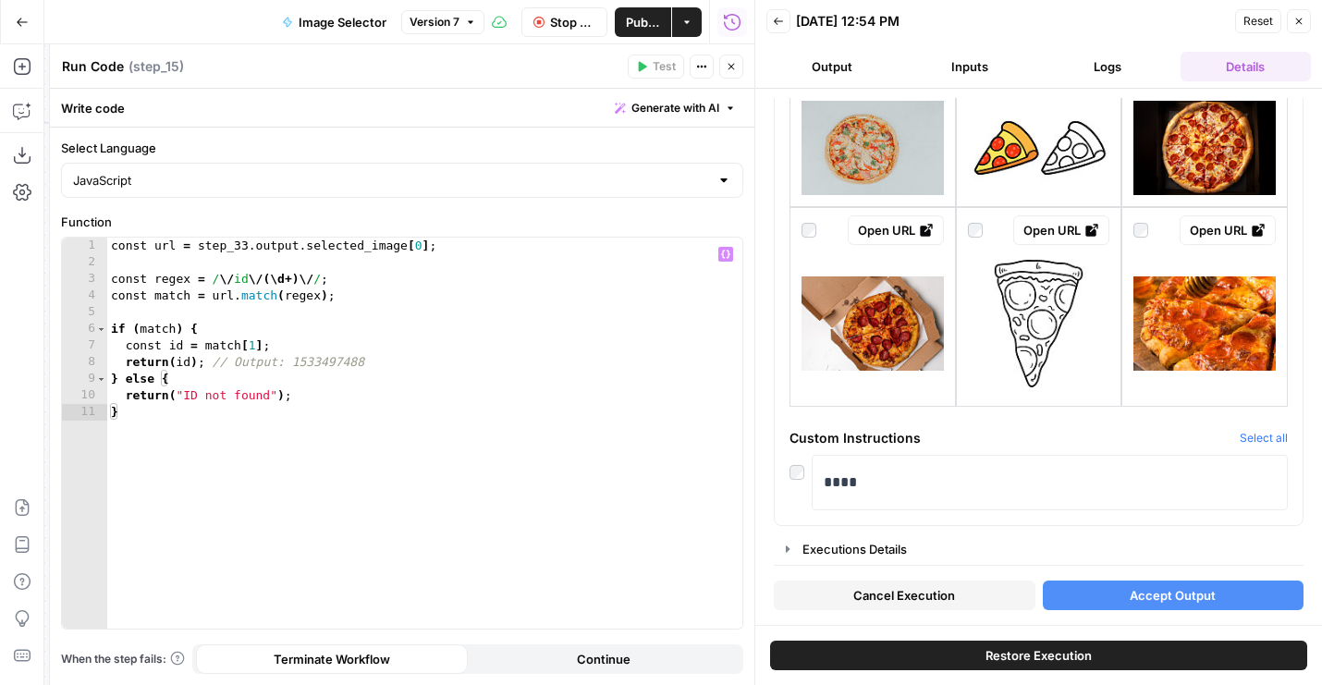
click at [732, 66] on icon "button" at bounding box center [731, 66] width 11 height 11
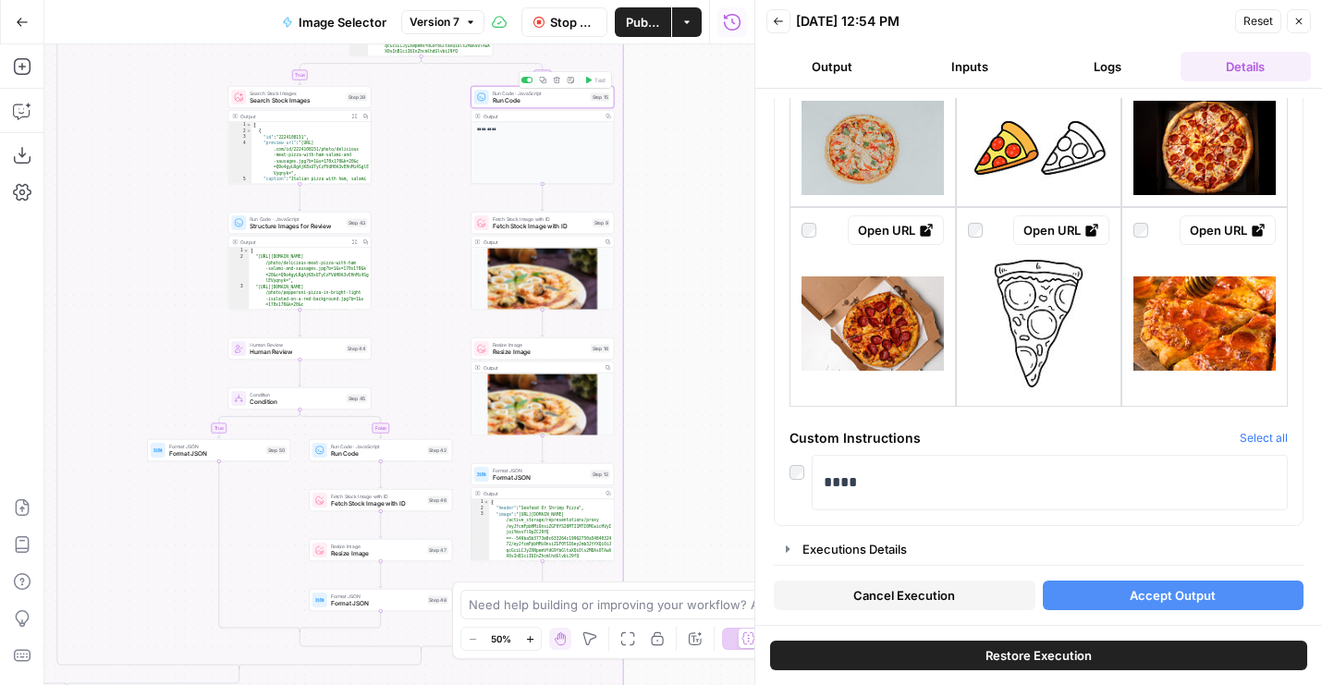
drag, startPoint x: 435, startPoint y: 379, endPoint x: 386, endPoint y: 130, distance: 253.5
click at [386, 130] on div "true false true true false false false true Workflow Set Inputs Inputs LLM · GP…" at bounding box center [399, 364] width 710 height 641
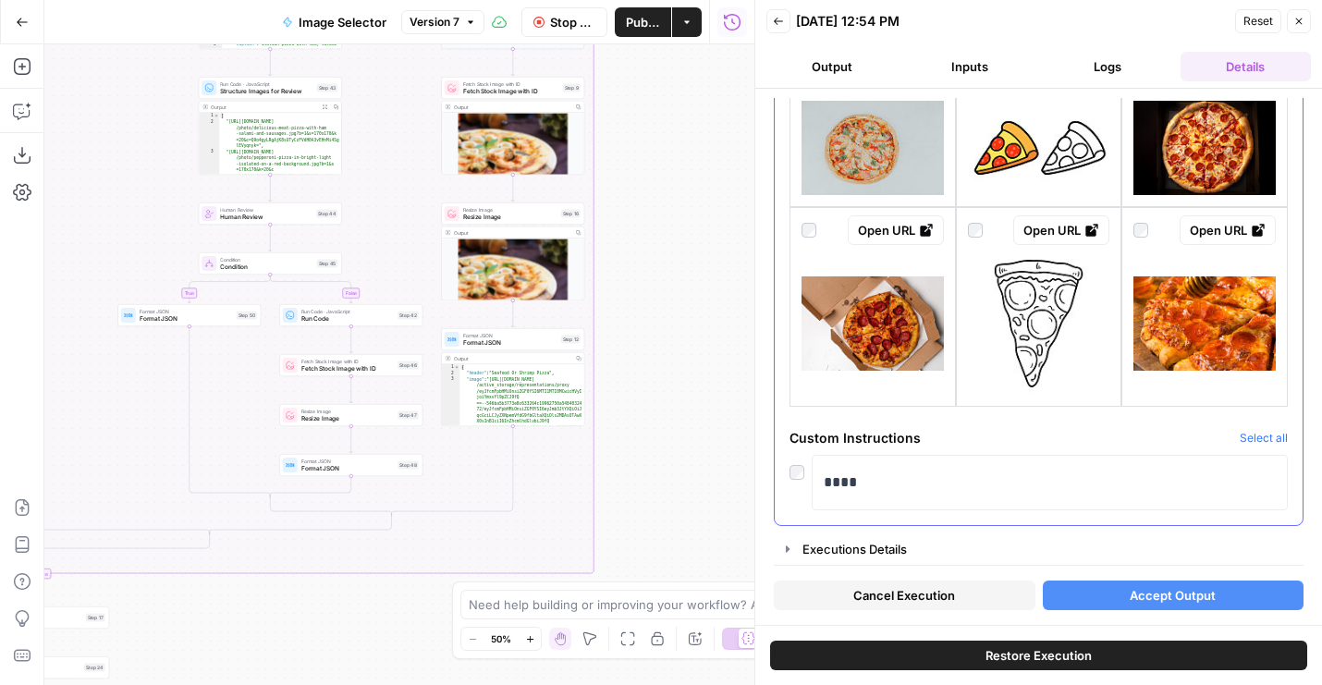
click at [802, 221] on div at bounding box center [809, 230] width 15 height 30
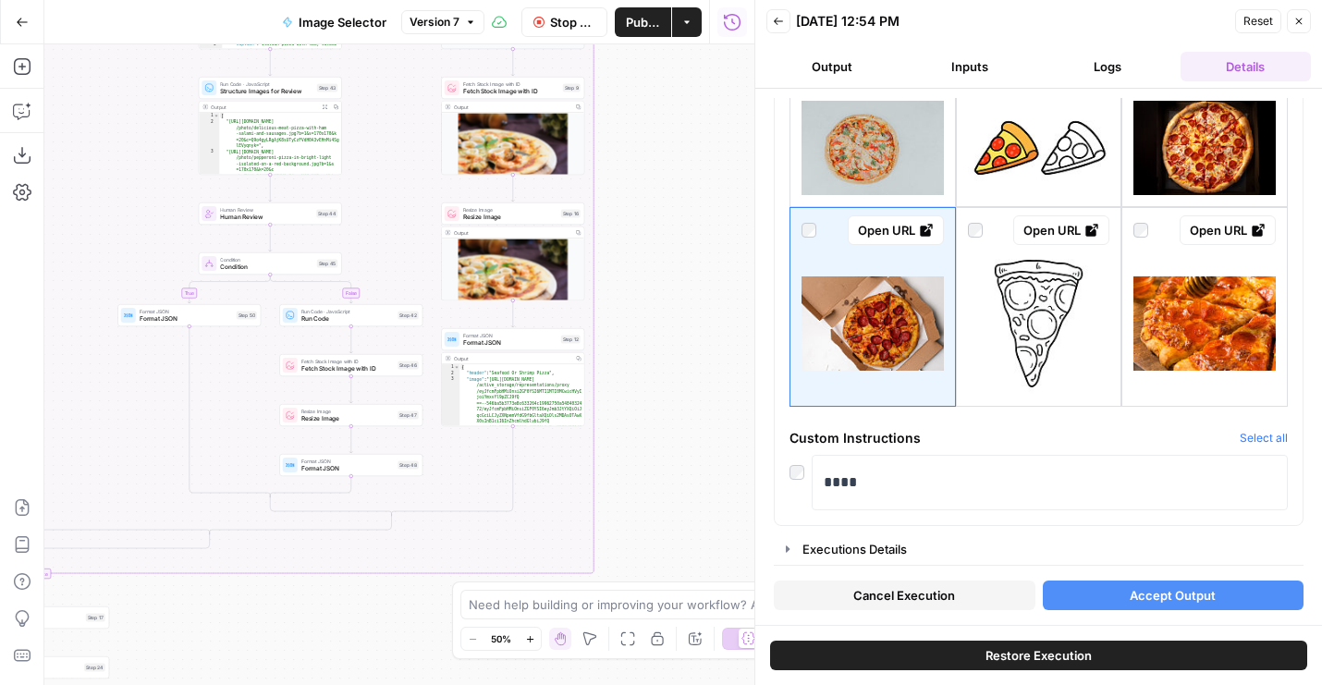
click at [1102, 593] on div "Clicking in this button will load all the inputs and ouputs into the canvas" at bounding box center [1039, 605] width 255 height 31
click at [1097, 596] on button "Accept Output" at bounding box center [1174, 596] width 262 height 30
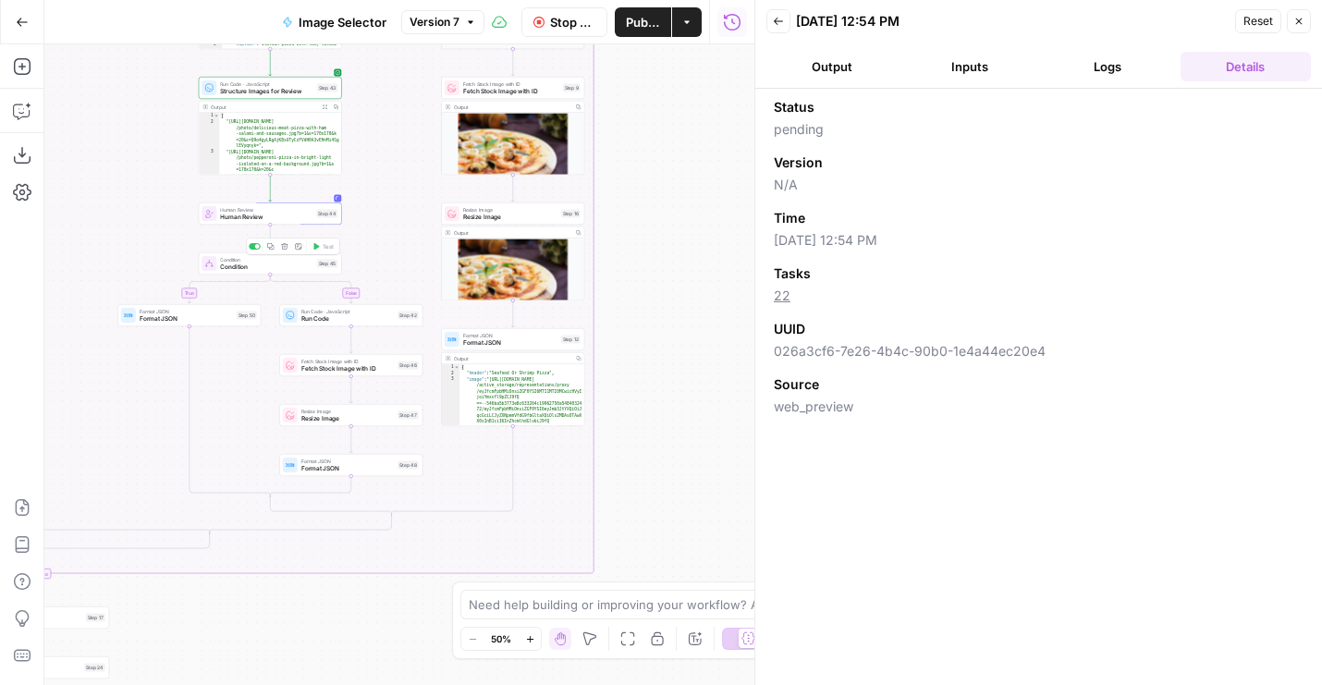
click at [235, 270] on span "Condition" at bounding box center [266, 267] width 93 height 9
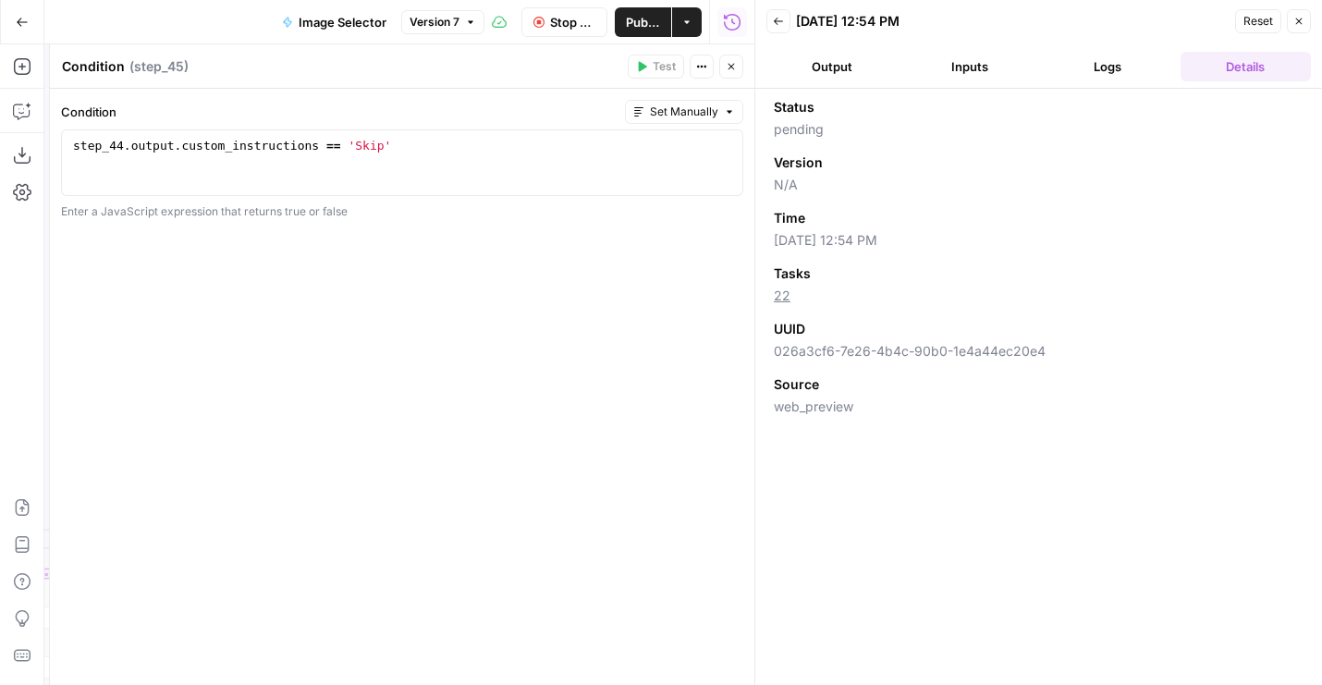
click at [731, 72] on button "Close" at bounding box center [731, 67] width 24 height 24
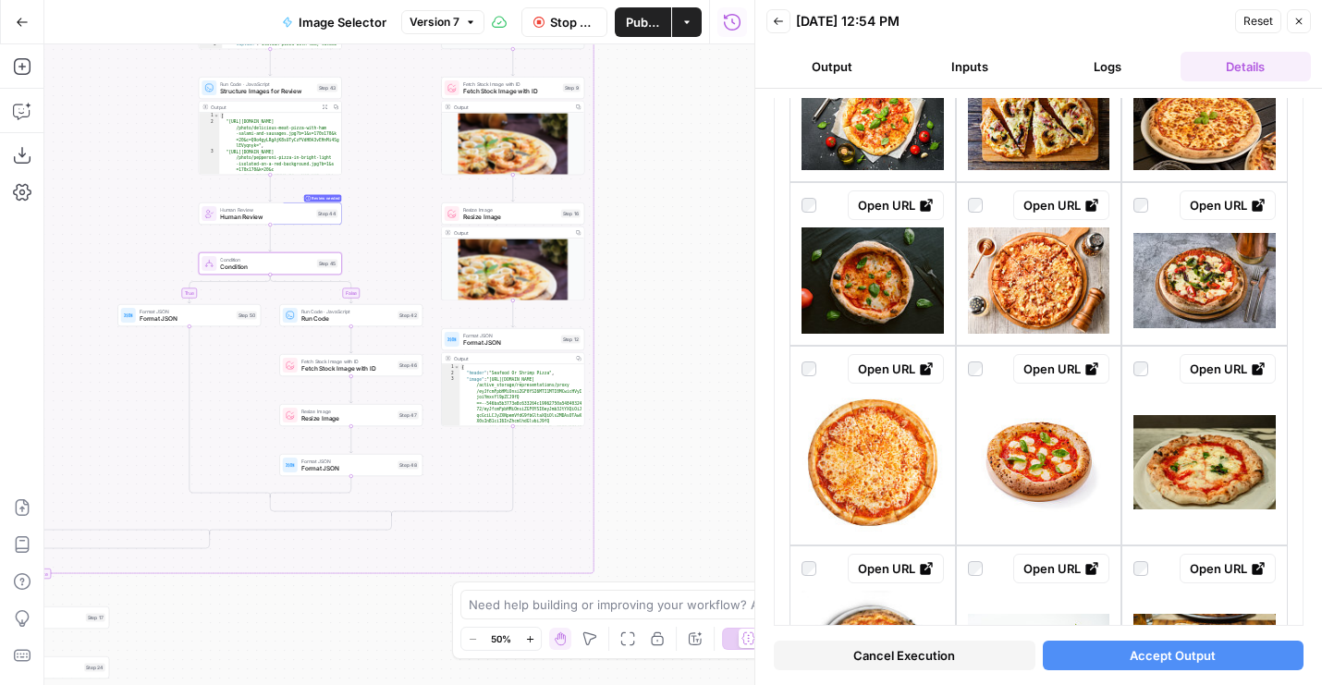
scroll to position [390, 0]
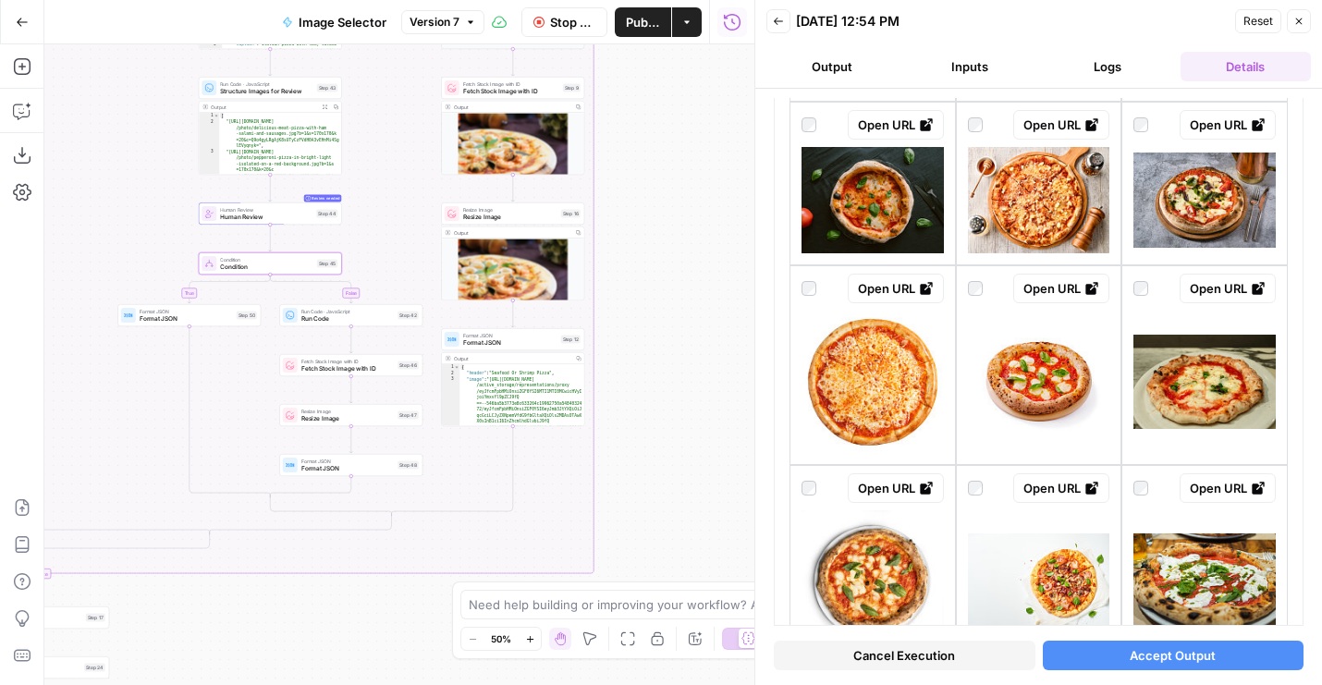
click at [1302, 24] on icon "button" at bounding box center [1298, 21] width 11 height 11
click at [1302, 24] on div "Back 08/28/25 at 12:54 PM Reset Close" at bounding box center [1038, 21] width 545 height 28
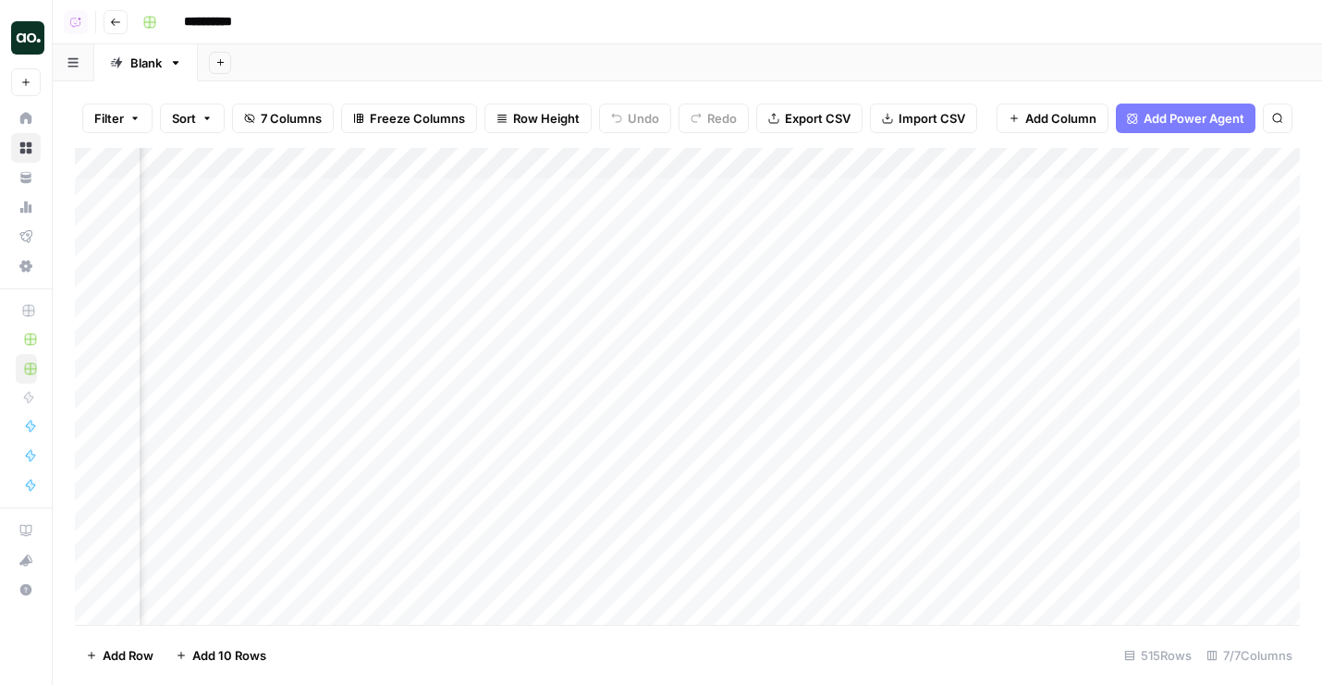
scroll to position [0, 126]
click at [398, 476] on div "Add Column" at bounding box center [687, 386] width 1225 height 477
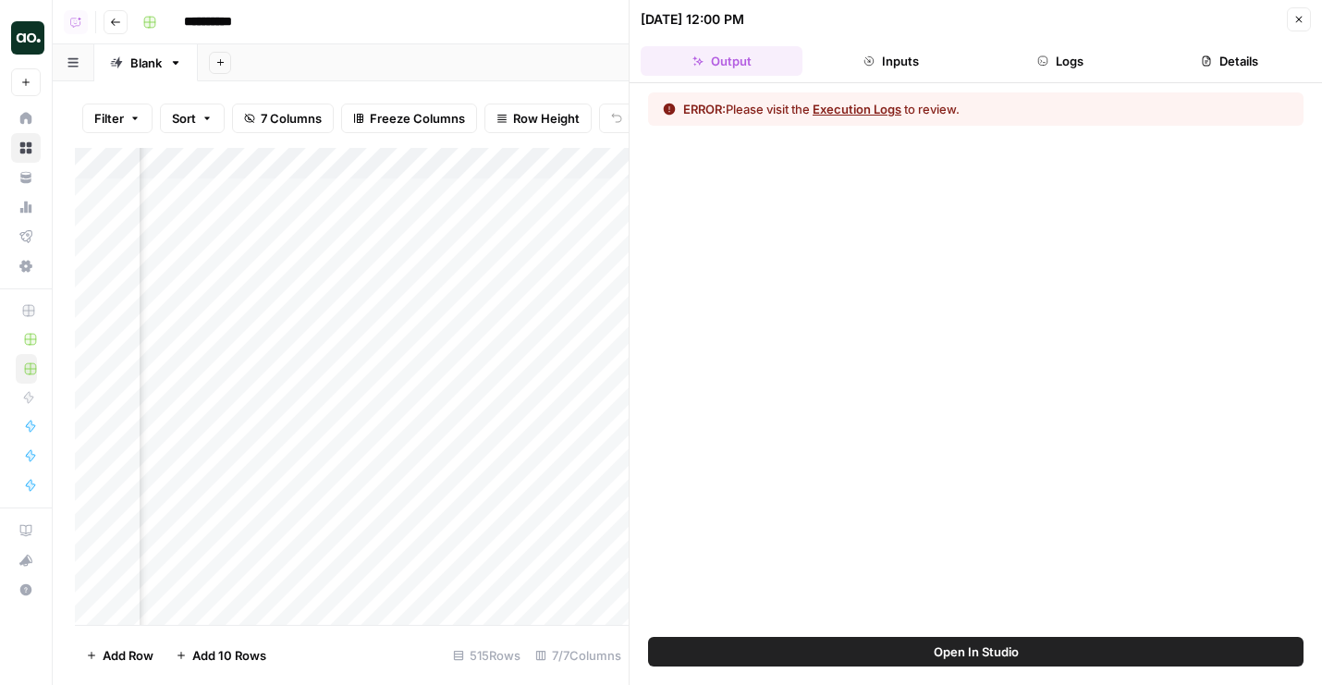
click at [1072, 69] on button "Logs" at bounding box center [1061, 61] width 162 height 30
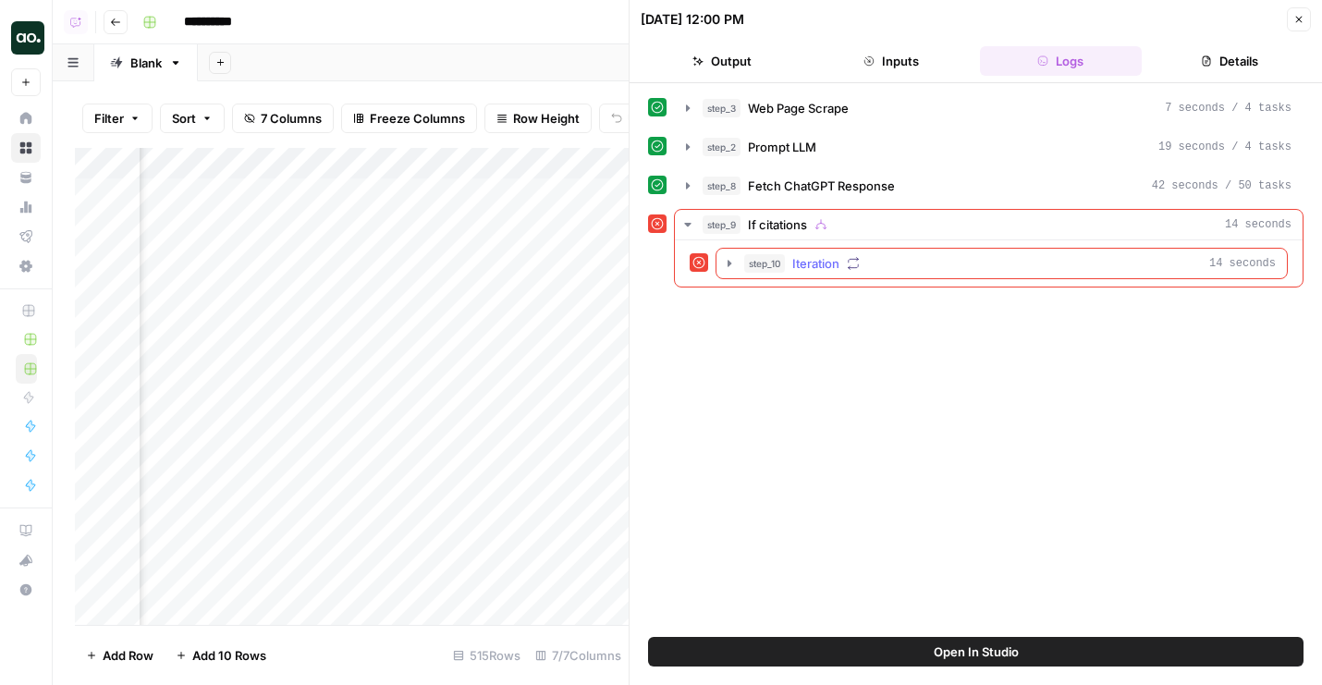
click at [923, 277] on button "step_10 Iteration 14 seconds" at bounding box center [1002, 264] width 570 height 30
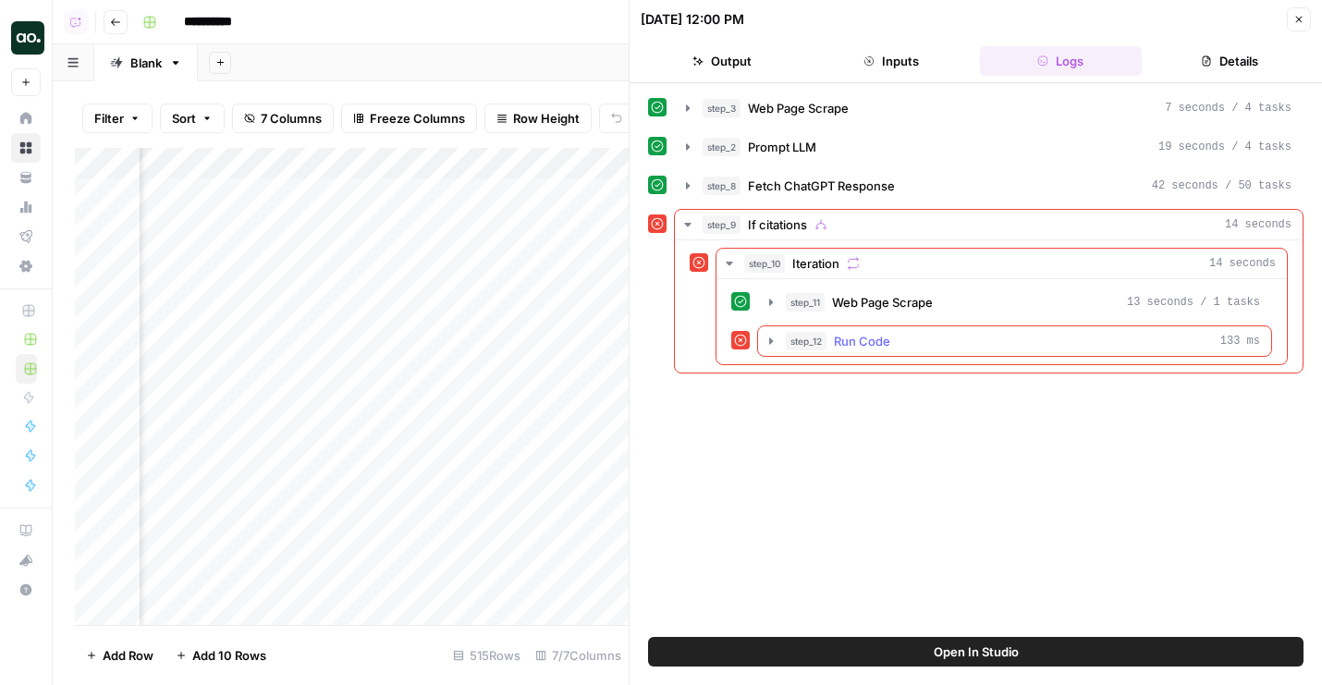
click at [901, 349] on div "step_12 Run Code 133 ms" at bounding box center [1023, 341] width 474 height 18
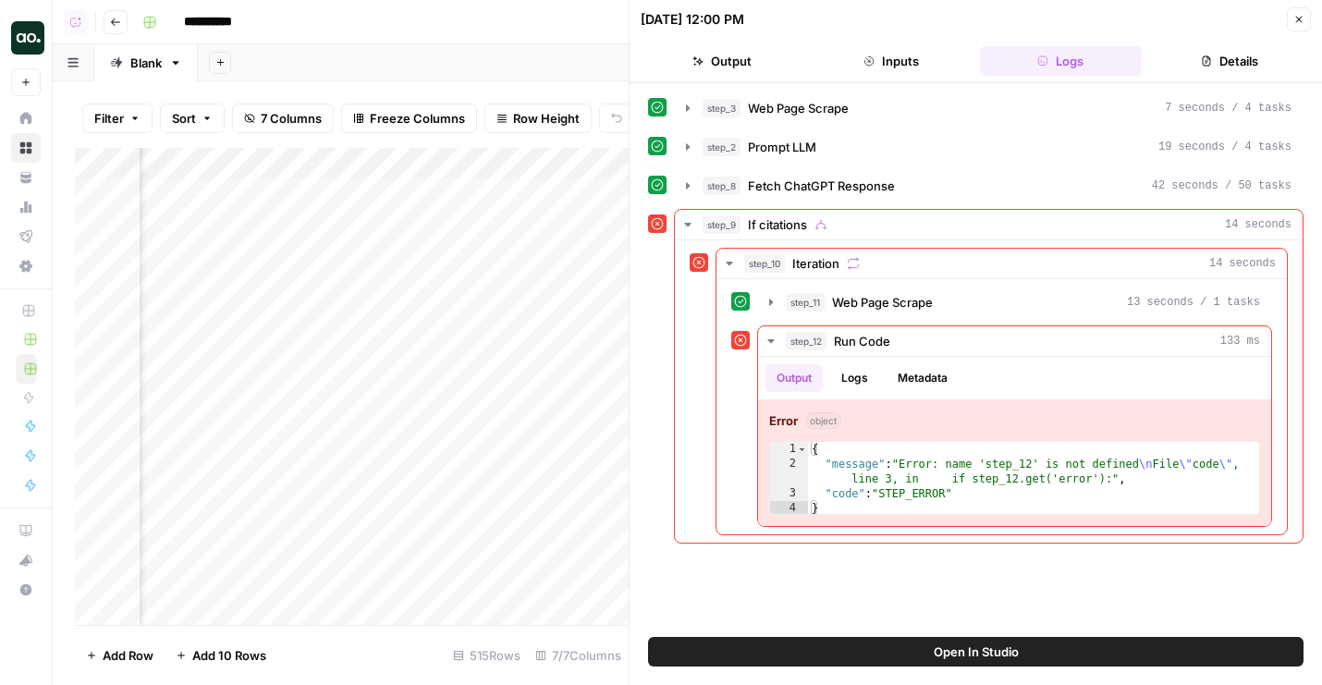
click at [1016, 646] on span "Open In Studio" at bounding box center [976, 652] width 85 height 18
click at [1300, 14] on icon "button" at bounding box center [1298, 19] width 11 height 11
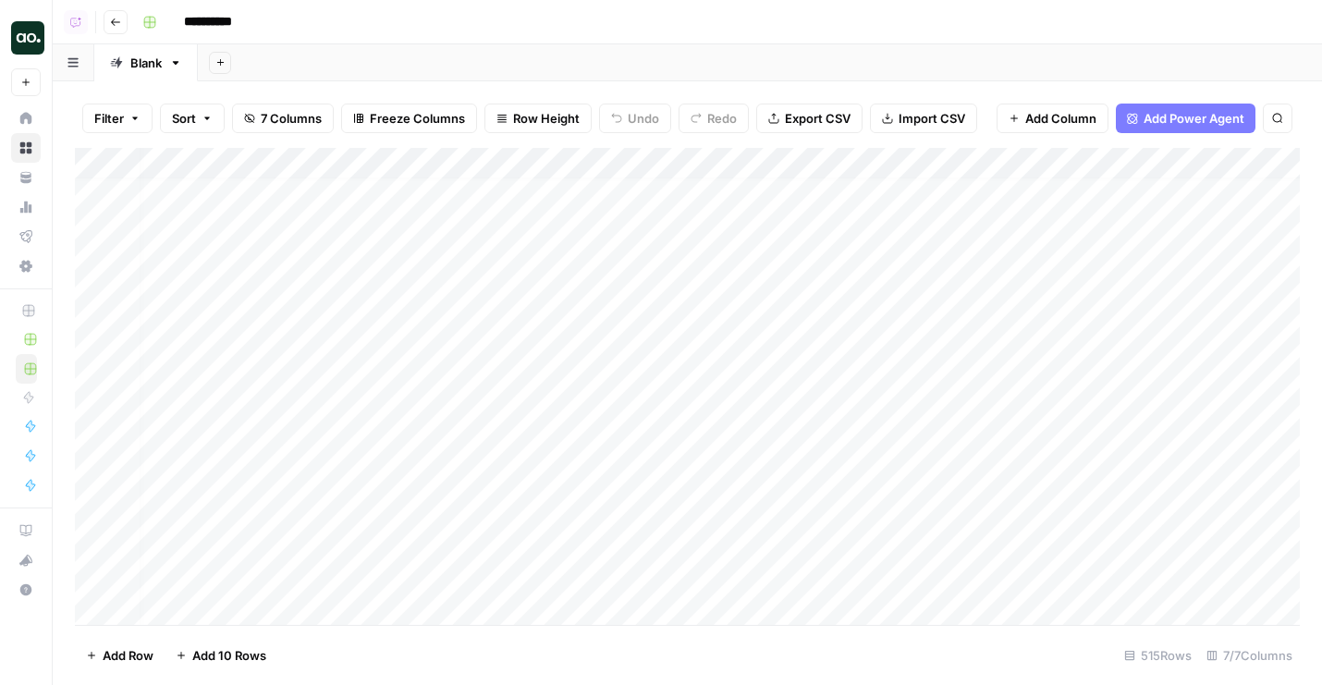
scroll to position [8, 0]
click at [552, 466] on div "Add Column" at bounding box center [687, 386] width 1225 height 477
click at [549, 529] on div "Add Column" at bounding box center [687, 386] width 1225 height 477
click at [550, 431] on div "Add Column" at bounding box center [687, 386] width 1225 height 477
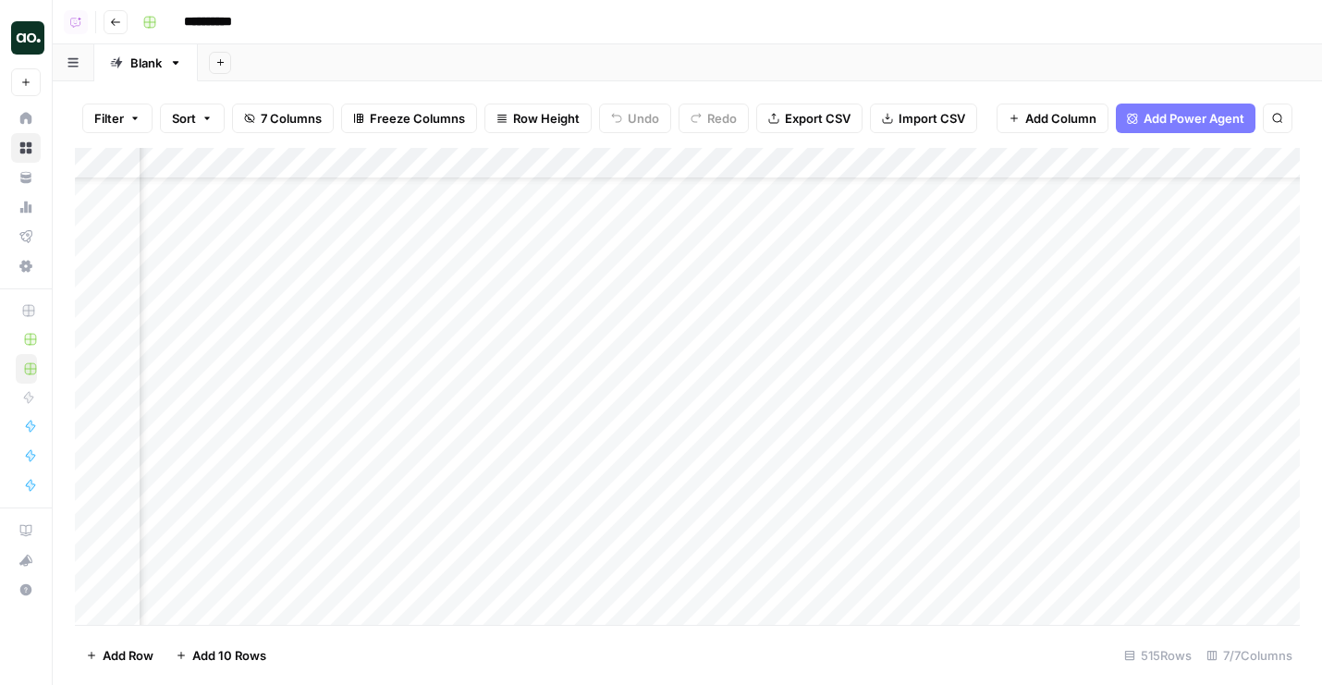
click at [447, 493] on div "Add Column" at bounding box center [687, 386] width 1225 height 477
click at [447, 521] on div "Add Column" at bounding box center [687, 386] width 1225 height 477
click at [426, 239] on div "Add Column" at bounding box center [687, 386] width 1225 height 477
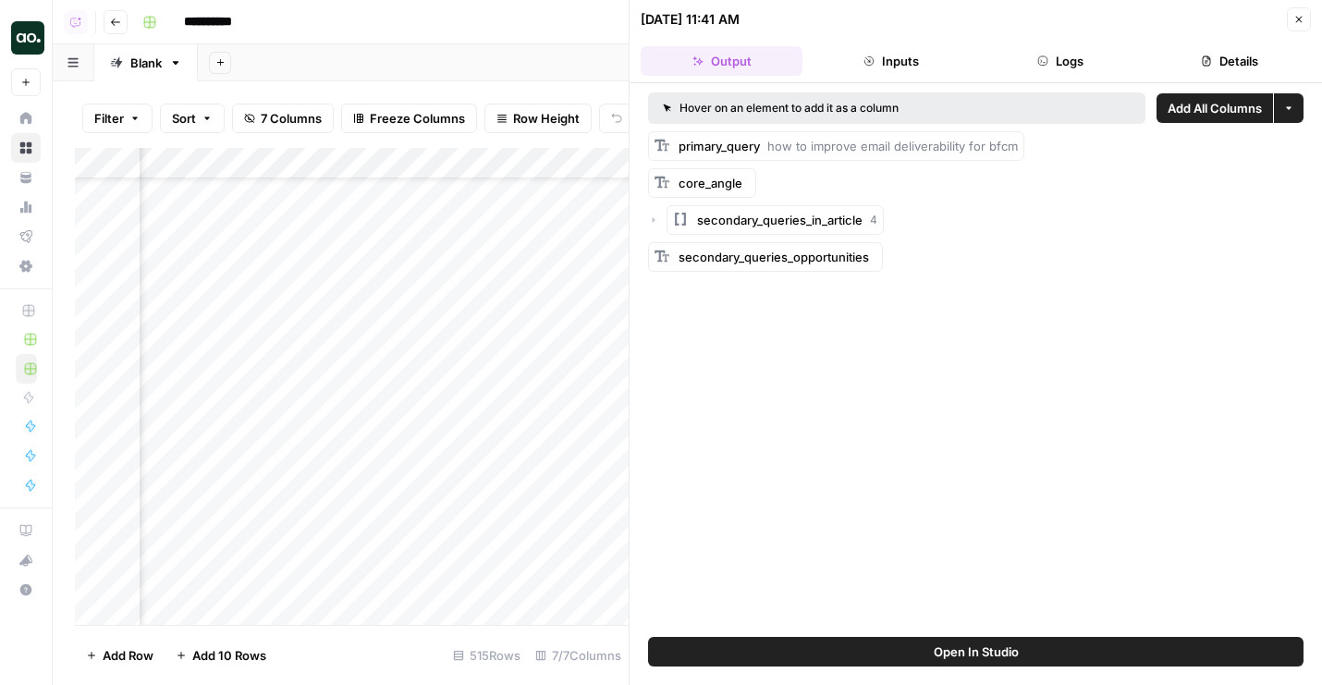
click at [1177, 60] on button "Details" at bounding box center [1230, 61] width 162 height 30
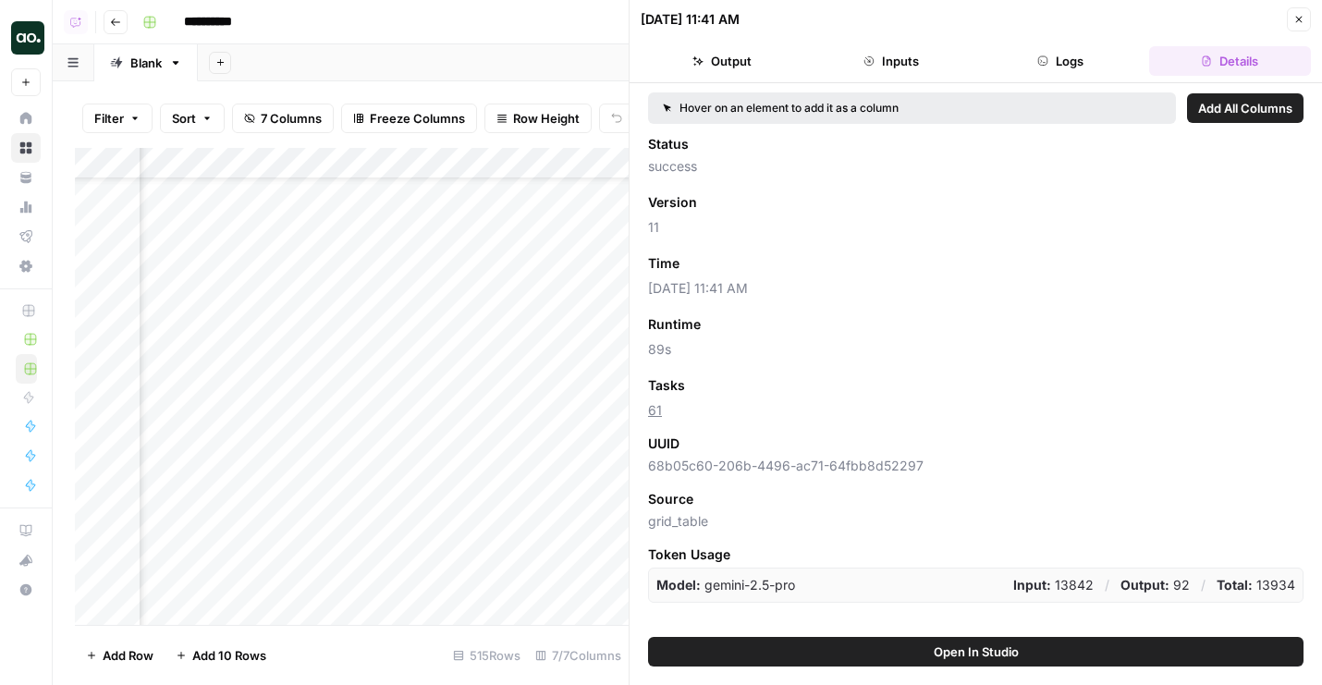
click at [757, 260] on span "Add as Column" at bounding box center [734, 263] width 80 height 17
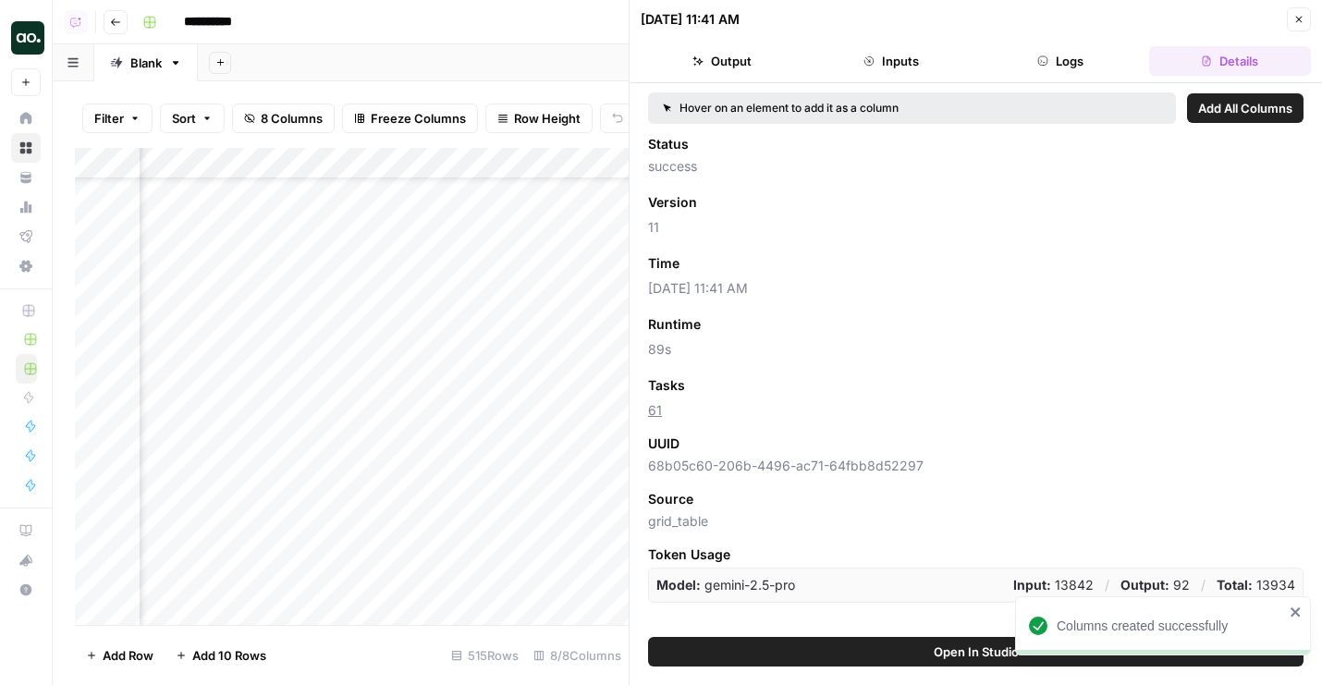
click at [1300, 23] on icon "button" at bounding box center [1298, 19] width 11 height 11
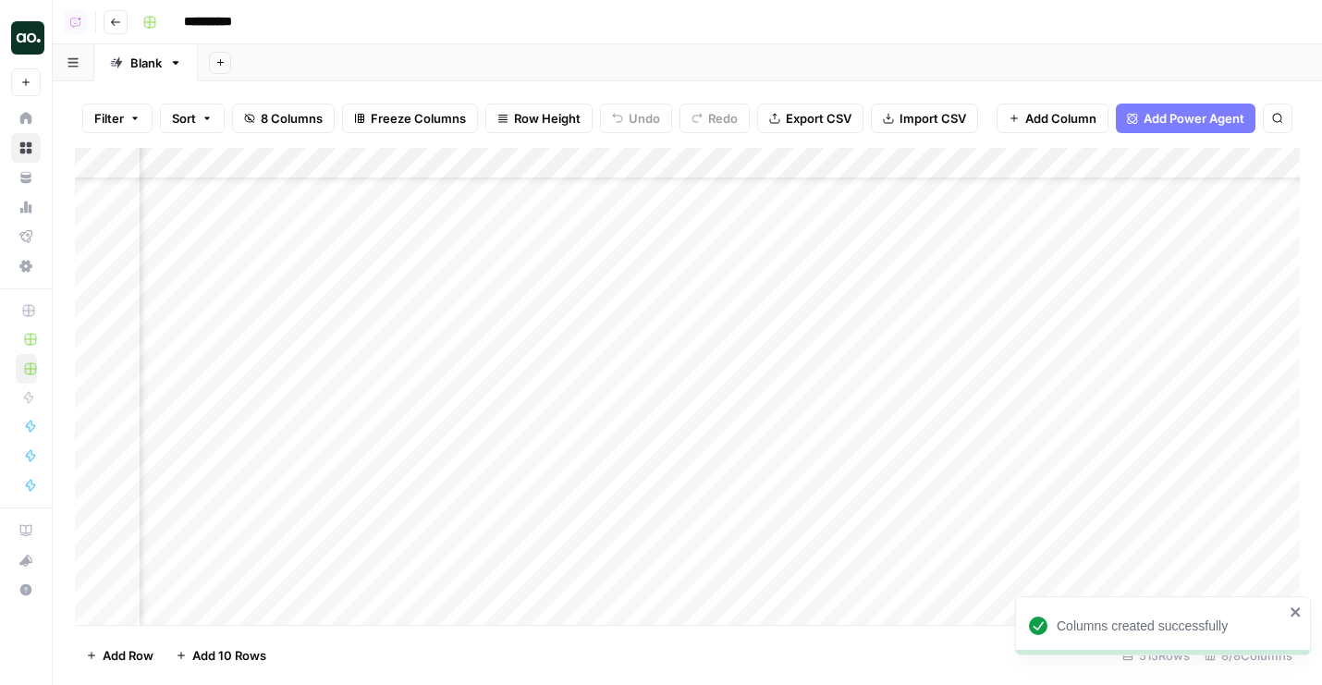
scroll to position [76, 0]
drag, startPoint x: 732, startPoint y: 165, endPoint x: 709, endPoint y: 165, distance: 23.1
click at [709, 165] on div "Add Column" at bounding box center [687, 386] width 1225 height 477
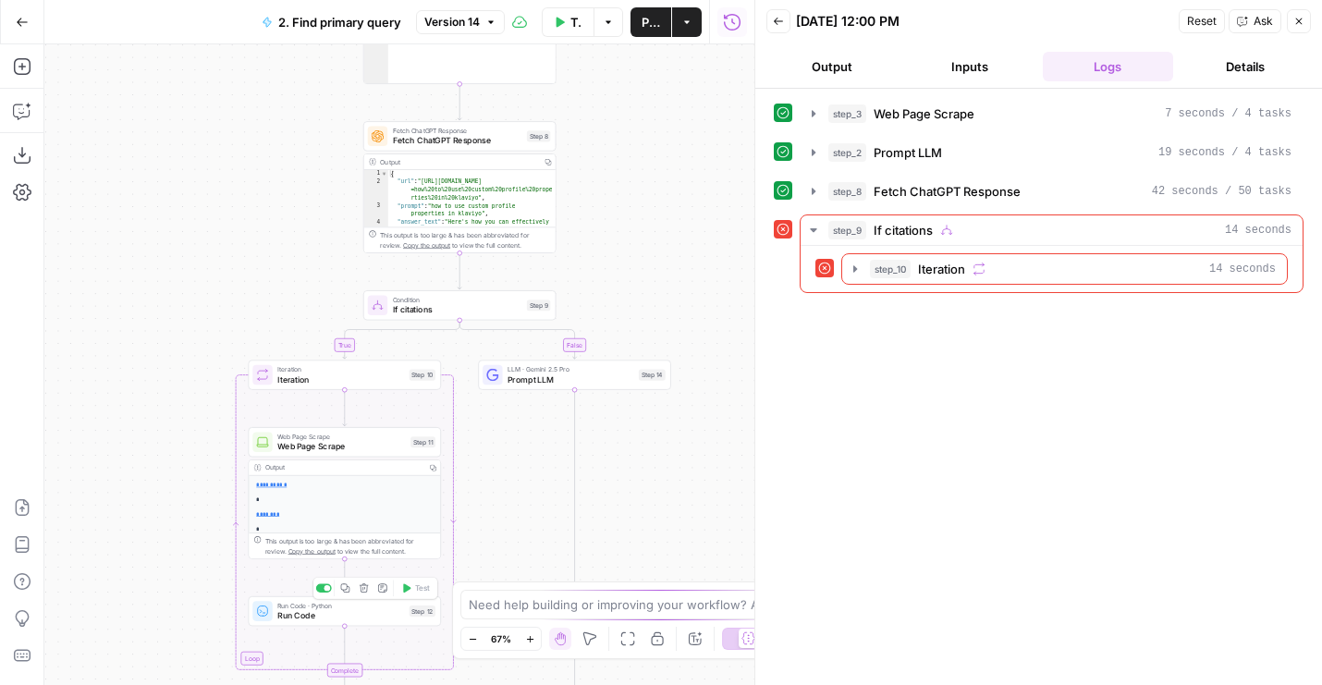
click at [298, 610] on span "Run Code" at bounding box center [340, 615] width 127 height 12
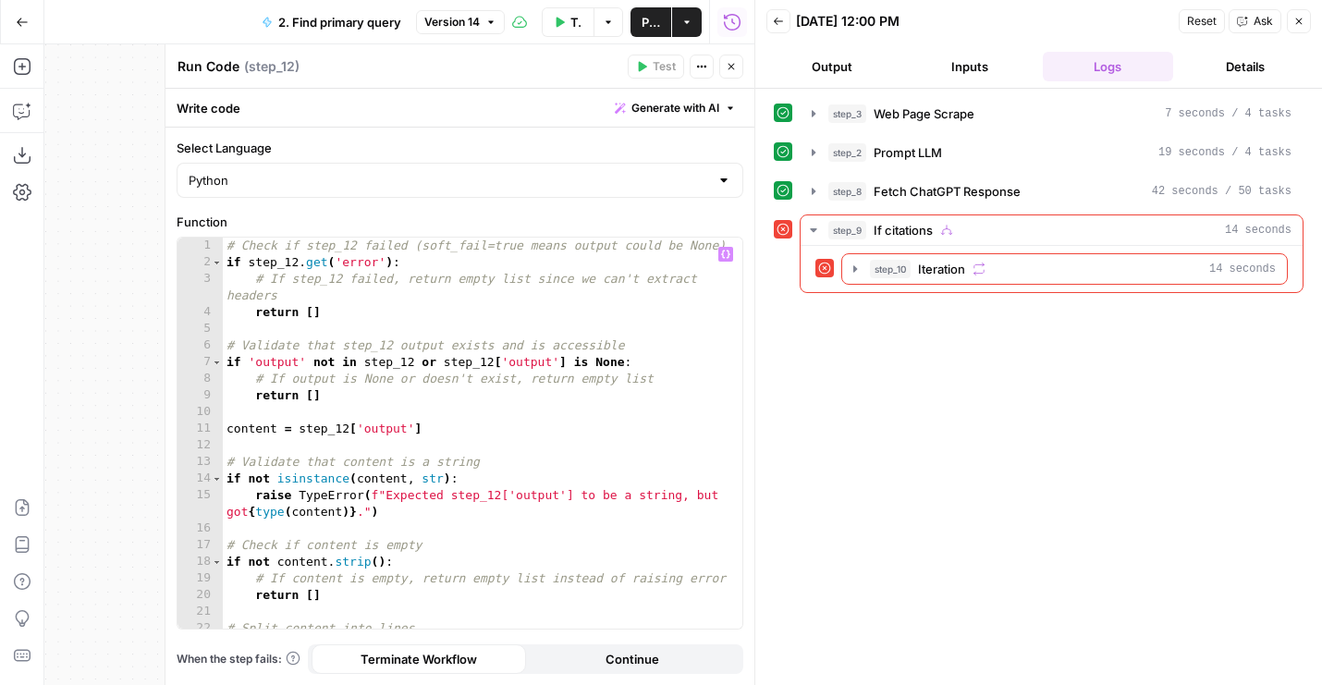
type textarea "**********"
click at [507, 435] on div "# Check if step_12 failed (soft_fail=true means output could be None) if step_1…" at bounding box center [483, 450] width 520 height 424
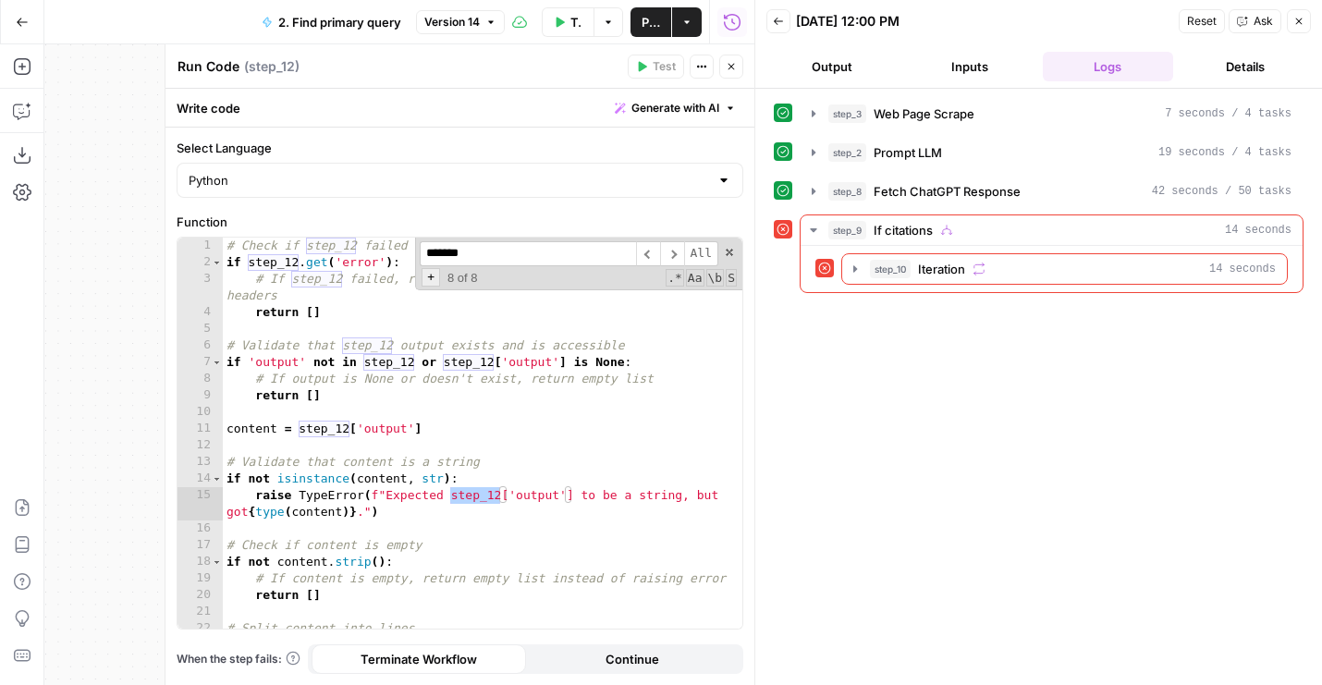
type input "*******"
click at [431, 274] on span "+" at bounding box center [431, 277] width 18 height 18
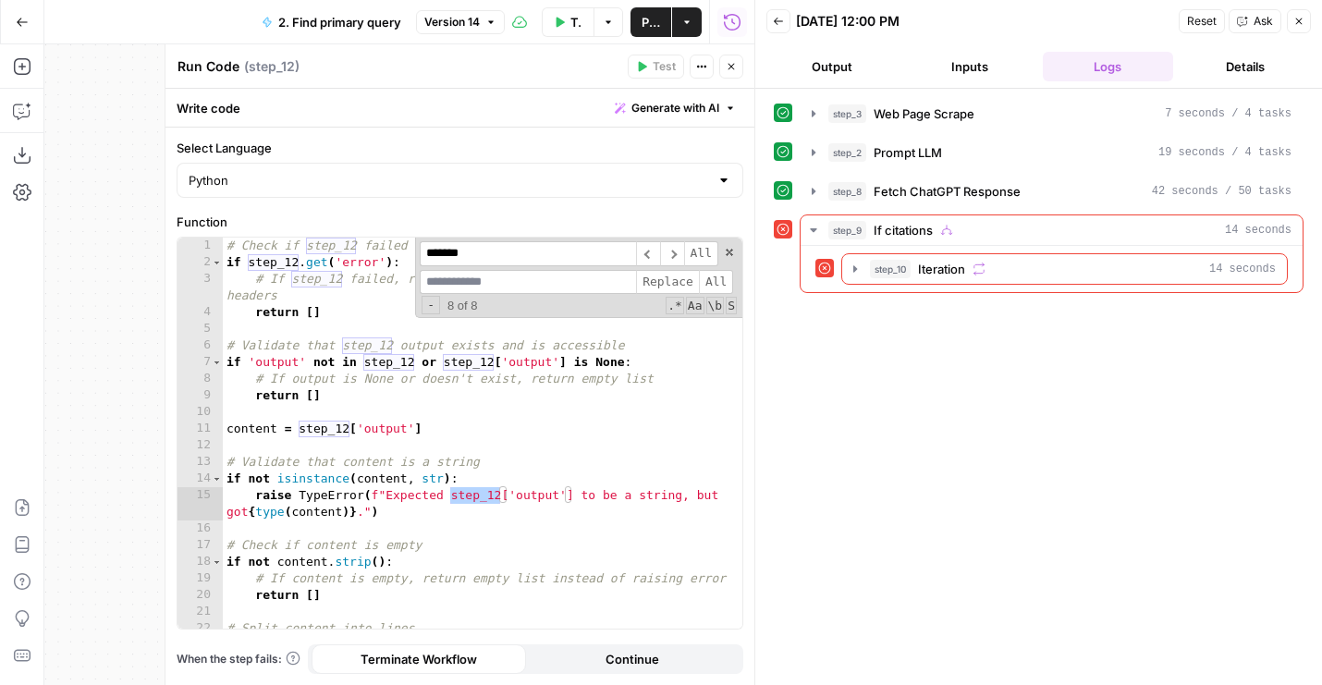
click at [474, 279] on input at bounding box center [528, 282] width 216 height 25
type input "*******"
click at [718, 278] on span "All" at bounding box center [716, 282] width 34 height 25
click at [650, 26] on span "Publish" at bounding box center [651, 22] width 18 height 18
